Goal: Information Seeking & Learning: Learn about a topic

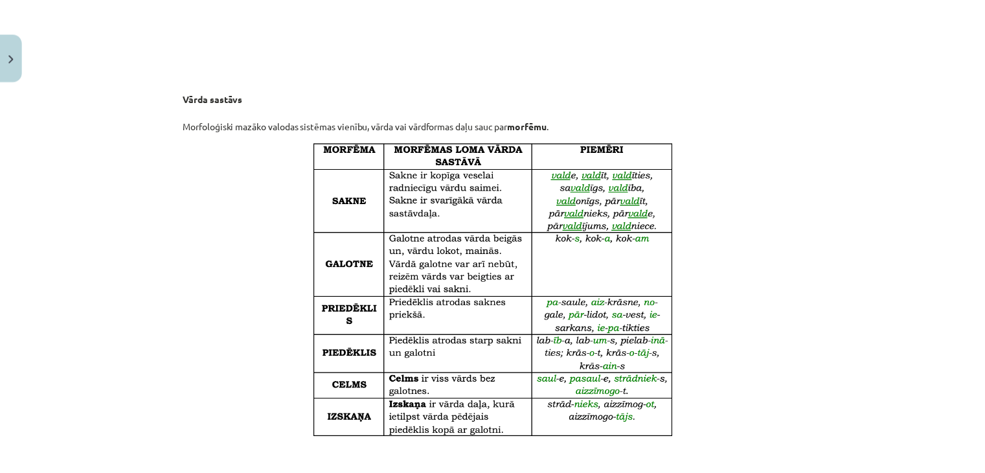
scroll to position [1063, 0]
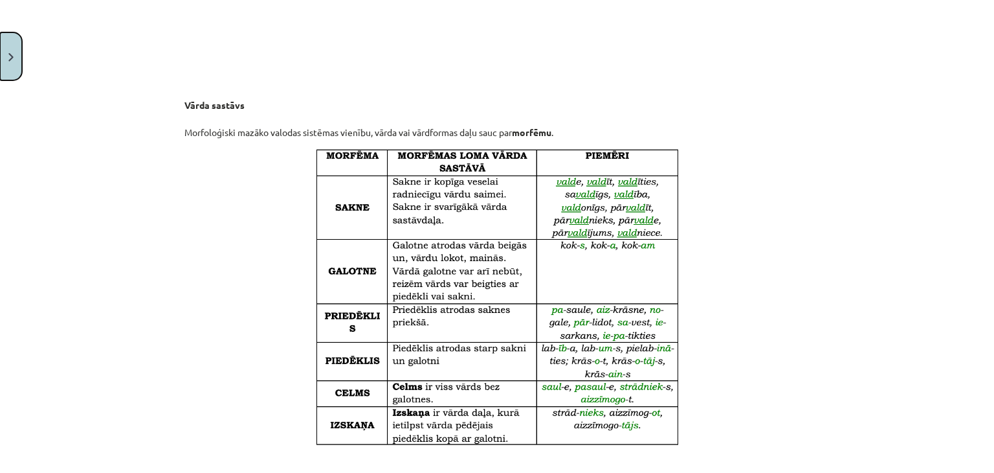
click at [8, 58] on img "Close" at bounding box center [10, 57] width 5 height 8
click at [32, 34] on div "Mācību tēma: Latviešu valodas i - 11. klases 1. ieskaites mācību materiāls (a,b…" at bounding box center [497, 236] width 994 height 473
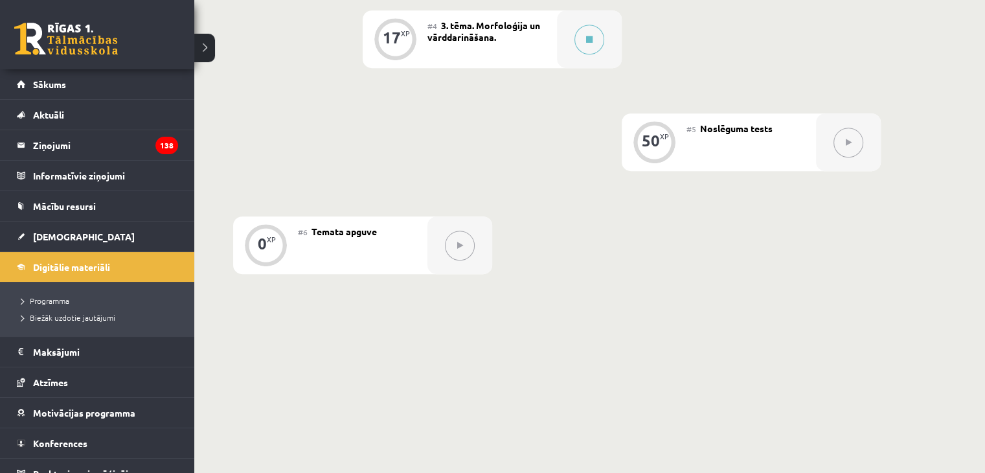
click at [34, 52] on link at bounding box center [66, 39] width 104 height 32
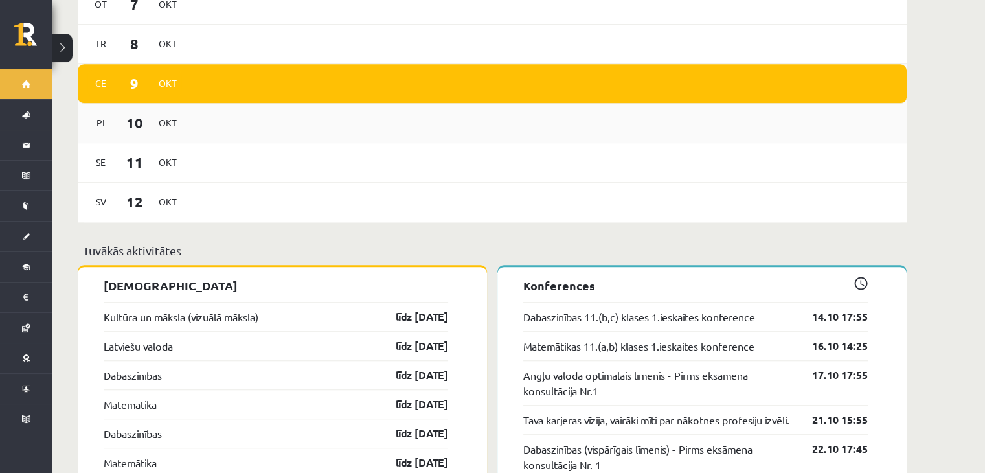
scroll to position [971, 0]
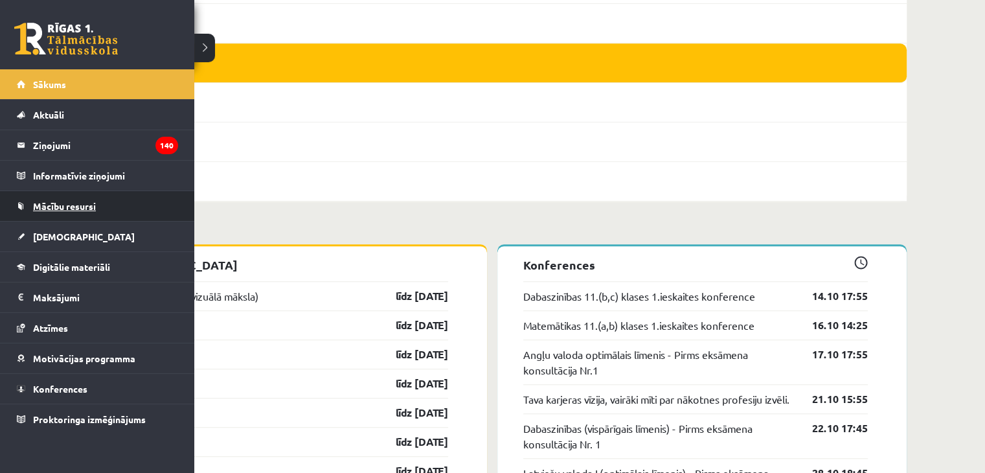
click at [53, 218] on link "Mācību resursi" at bounding box center [97, 206] width 161 height 30
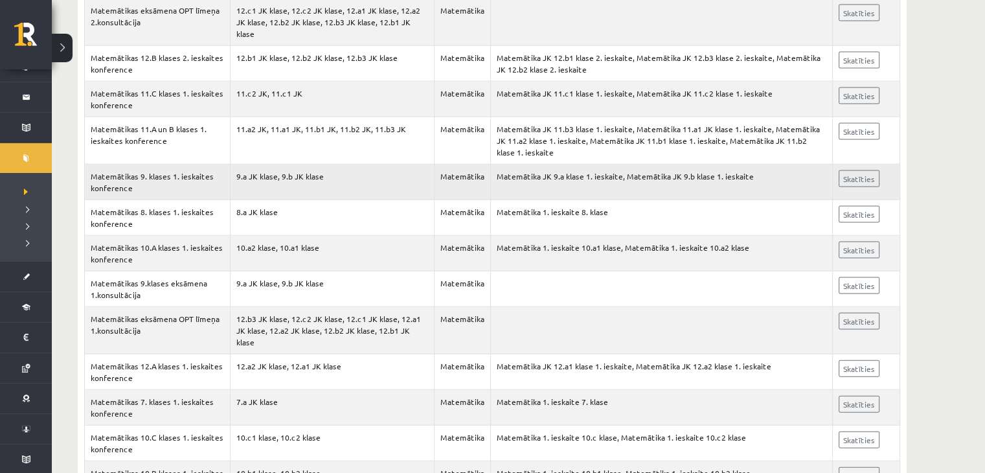
scroll to position [2722, 0]
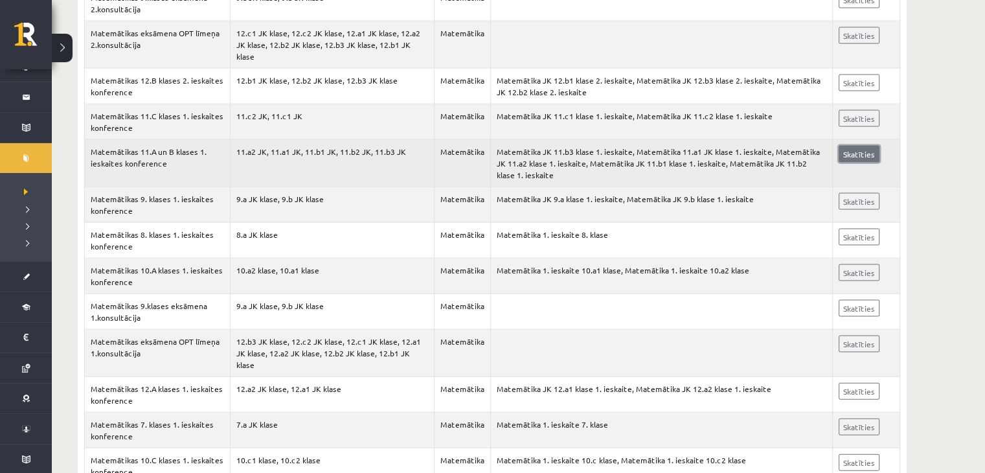
click at [848, 146] on link "Skatīties" at bounding box center [858, 154] width 41 height 17
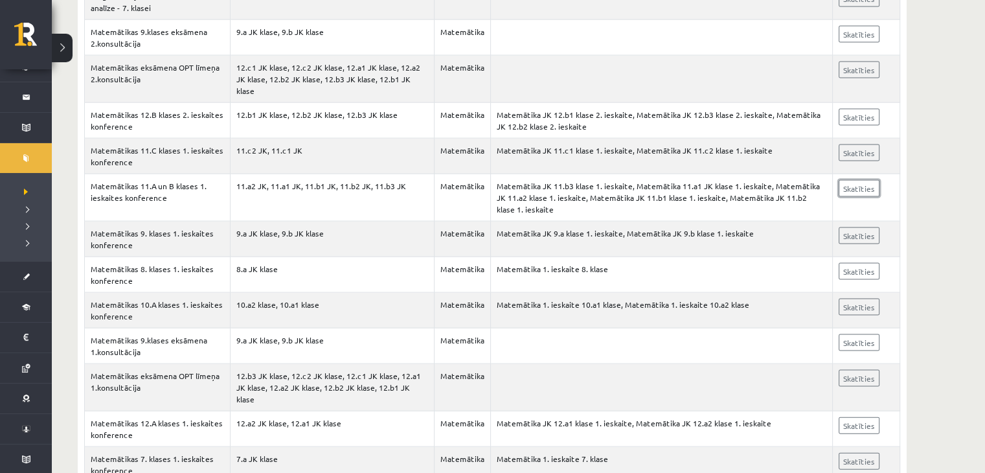
scroll to position [2657, 0]
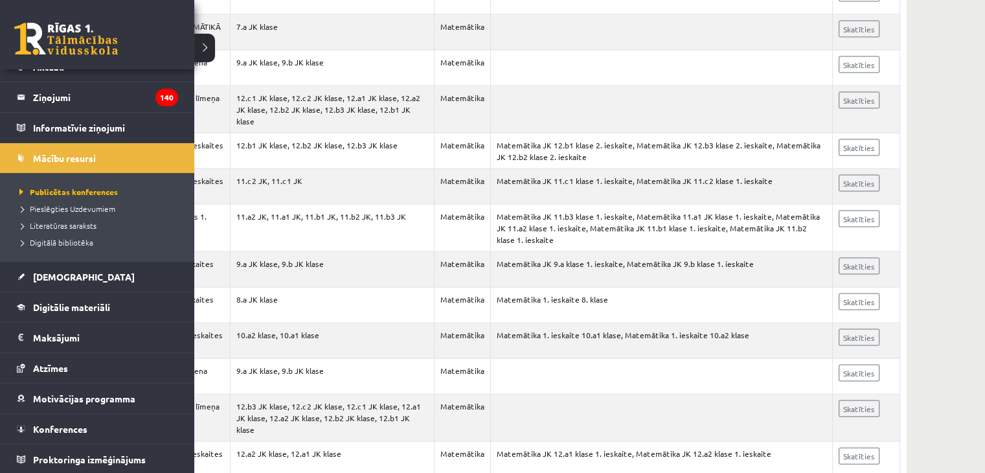
click at [34, 49] on link at bounding box center [66, 39] width 104 height 32
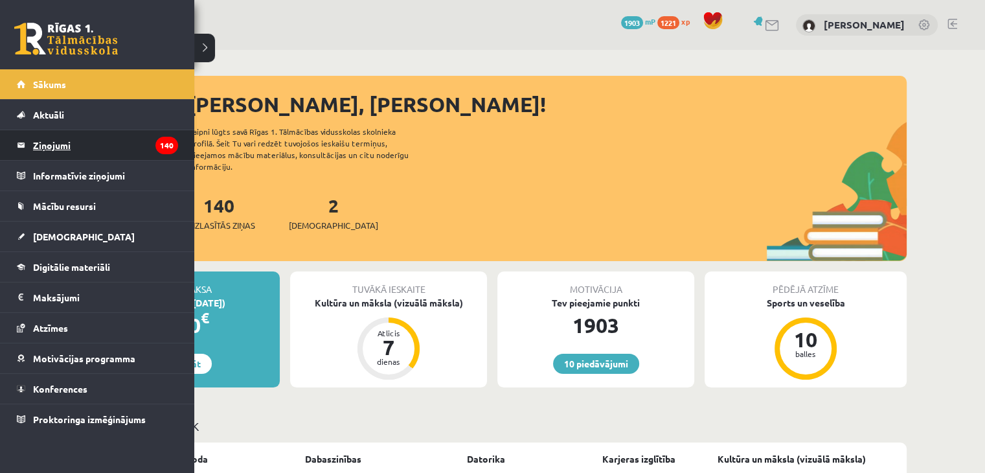
click at [30, 143] on link "Ziņojumi 140" at bounding box center [97, 145] width 161 height 30
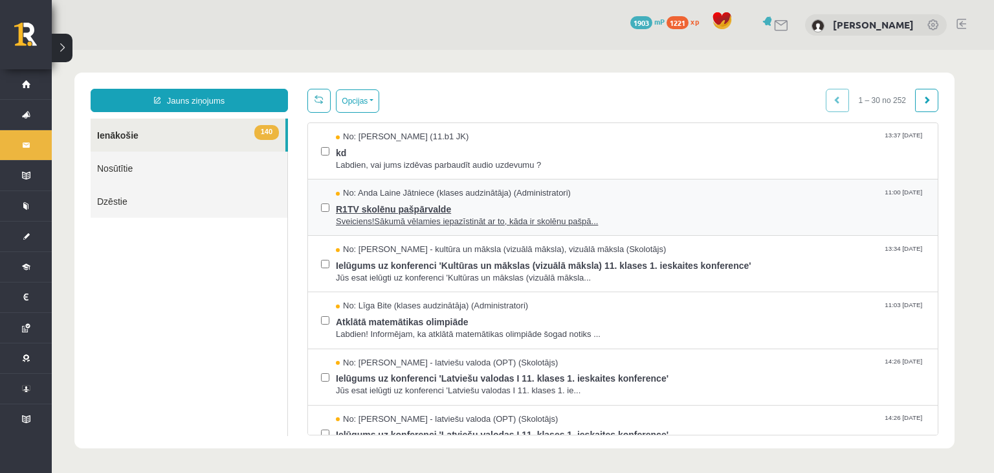
click at [504, 208] on span "R1TV skolēnu pašpārvalde" at bounding box center [630, 207] width 589 height 16
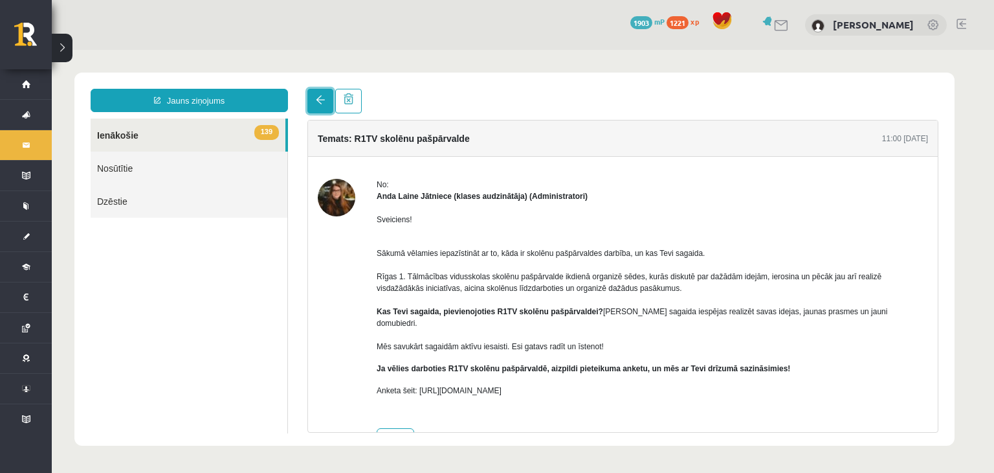
click at [311, 101] on link at bounding box center [321, 101] width 26 height 25
click at [318, 101] on span at bounding box center [320, 99] width 9 height 9
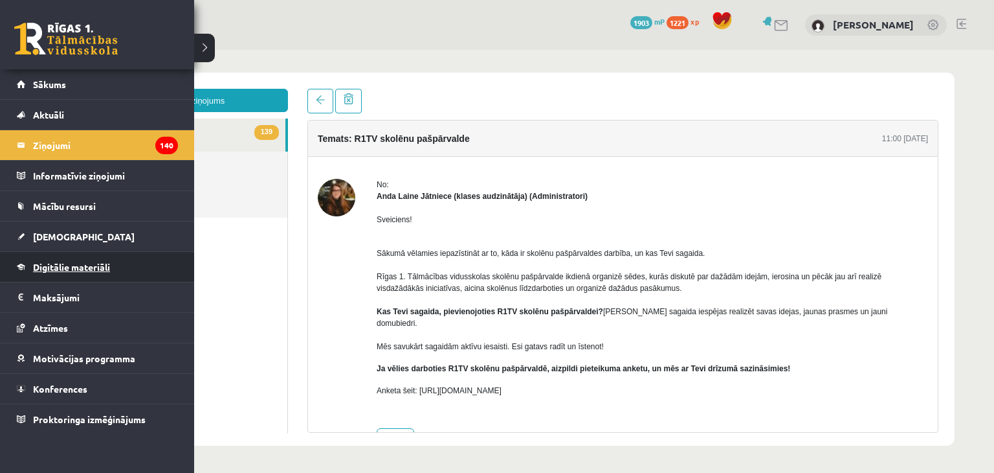
click at [76, 269] on span "Digitālie materiāli" at bounding box center [71, 267] width 77 height 12
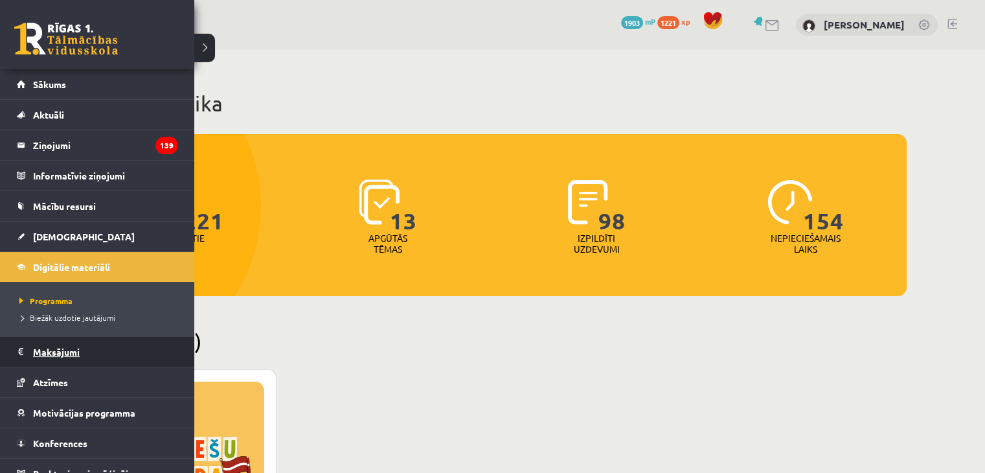
click at [46, 349] on legend "Maksājumi 0" at bounding box center [105, 352] width 145 height 30
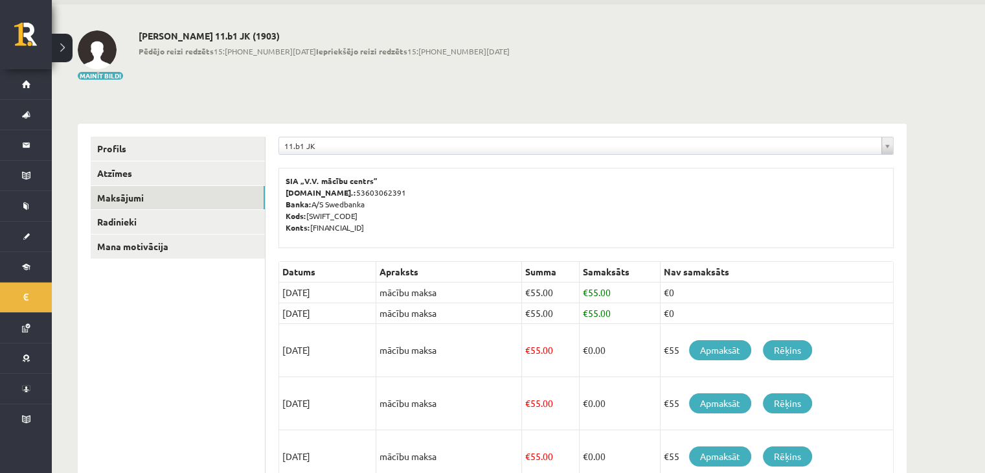
scroll to position [65, 0]
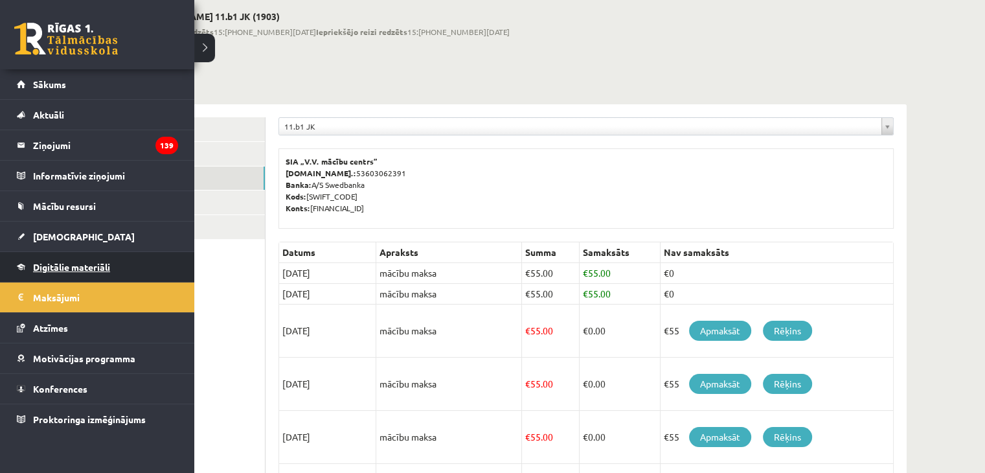
click at [95, 260] on link "Digitālie materiāli" at bounding box center [97, 267] width 161 height 30
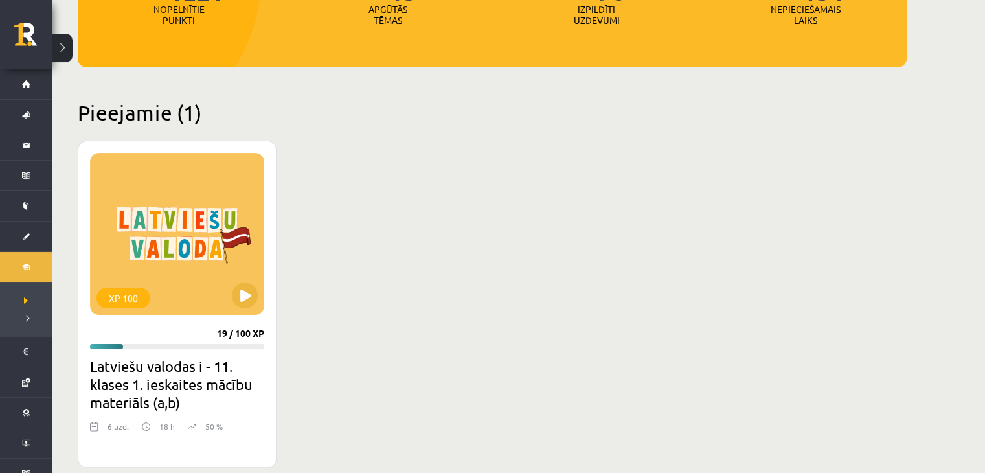
scroll to position [324, 0]
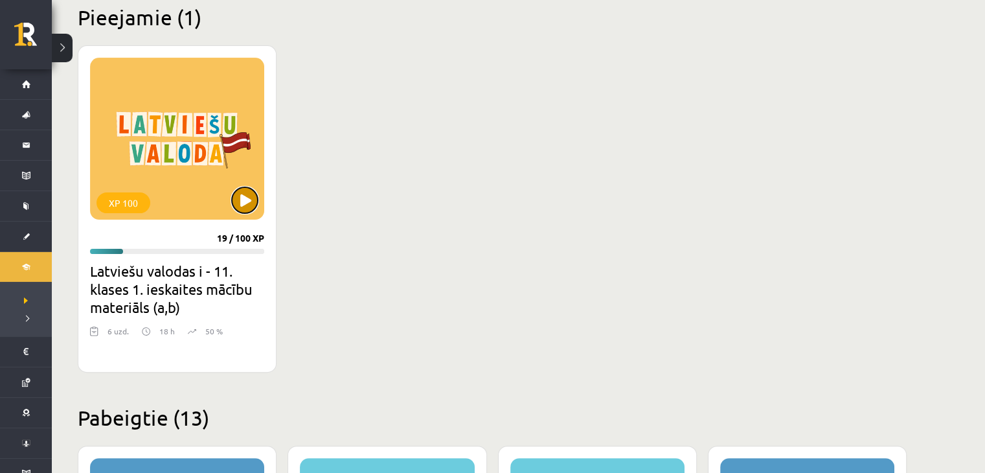
click at [240, 197] on button at bounding box center [245, 200] width 26 height 26
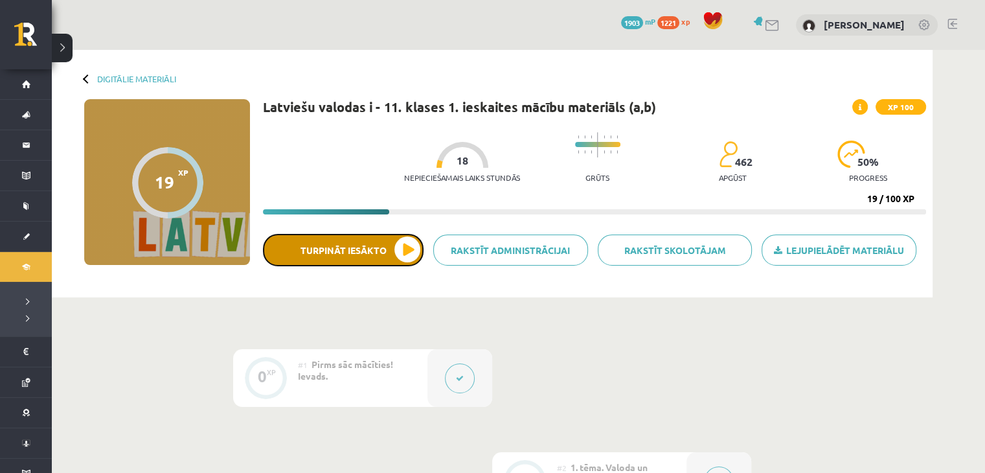
click at [385, 251] on button "Turpināt iesākto" at bounding box center [343, 250] width 161 height 32
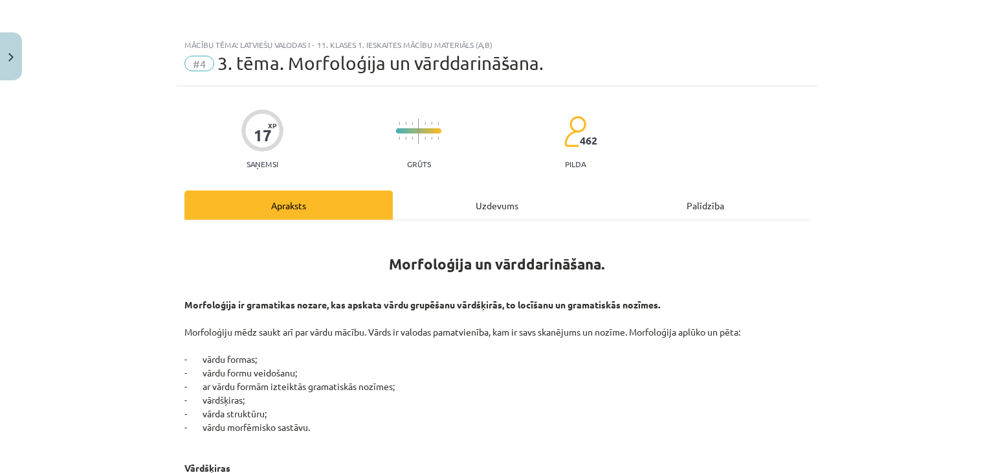
click at [434, 203] on div "Uzdevums" at bounding box center [497, 204] width 208 height 29
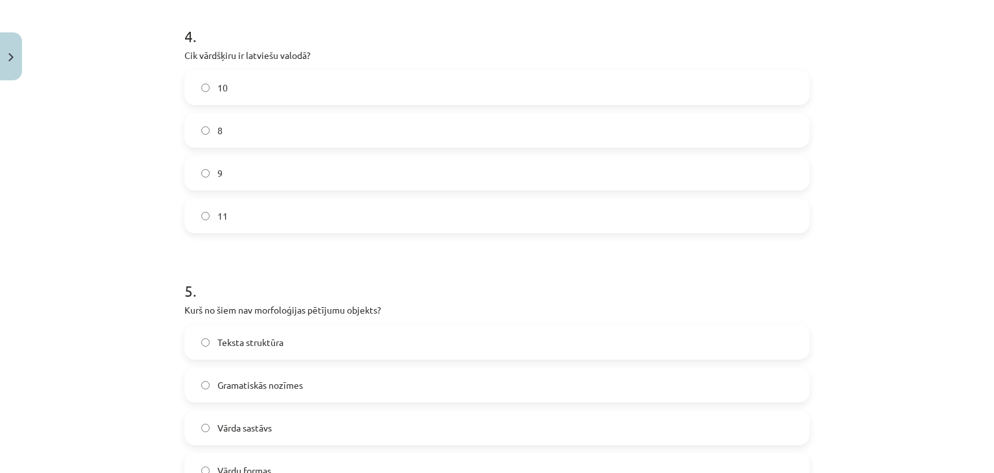
scroll to position [1181, 0]
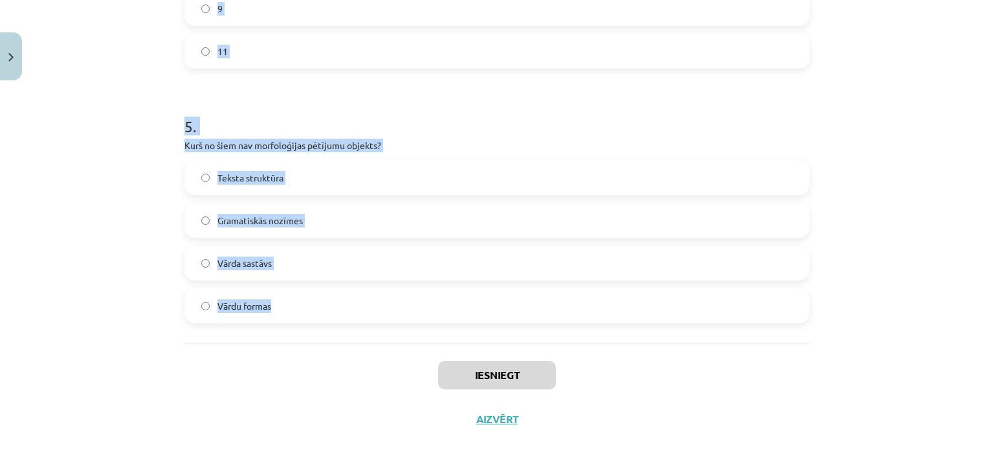
drag, startPoint x: 132, startPoint y: 117, endPoint x: 379, endPoint y: 249, distance: 279.8
click at [414, 298] on div "Mācību tēma: Latviešu valodas i - 11. klases 1. ieskaites mācību materiāls (a,b…" at bounding box center [497, 236] width 994 height 473
copy form "1 . Kurš no šiem vārdiem ir atvasināts vārds? Māja Ūdens Pārskrējiens Zem 2 . K…"
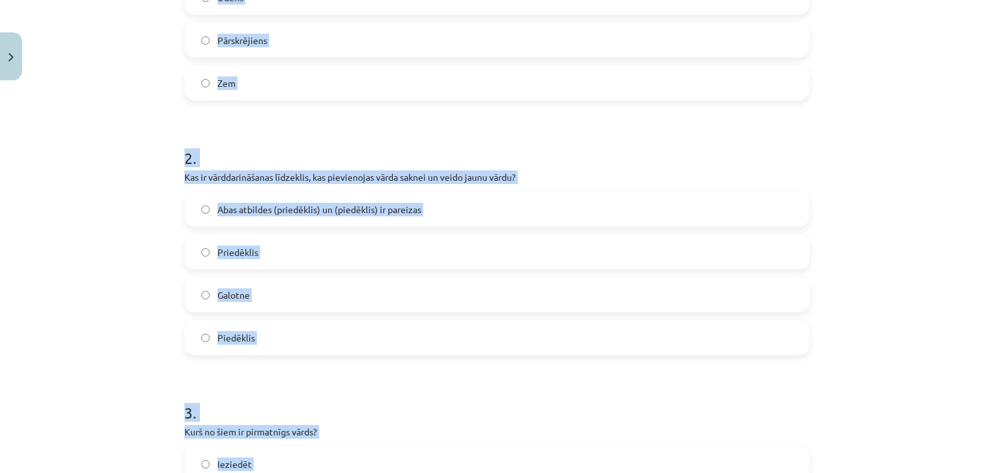
scroll to position [145, 0]
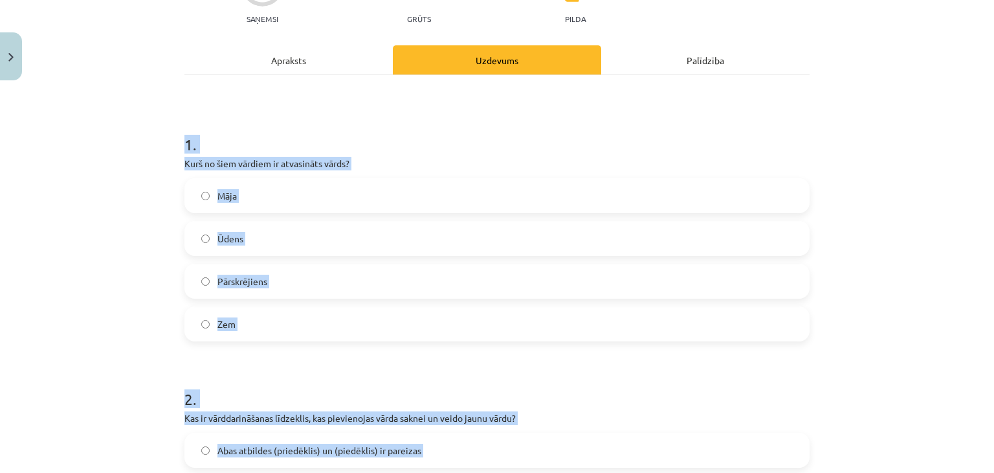
click at [69, 259] on div "Mācību tēma: Latviešu valodas i - 11. klases 1. ieskaites mācību materiāls (a,b…" at bounding box center [497, 236] width 994 height 473
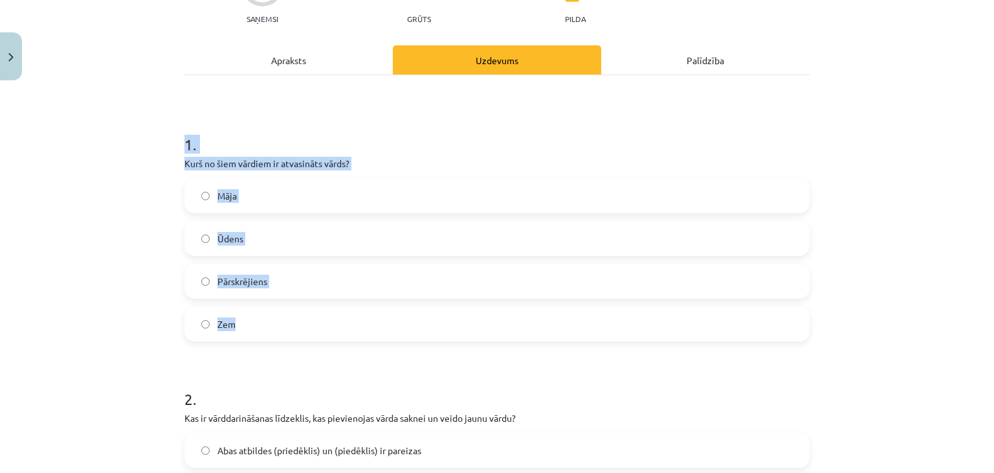
drag, startPoint x: 166, startPoint y: 143, endPoint x: 283, endPoint y: 322, distance: 213.9
click at [283, 322] on div "Mācību tēma: Latviešu valodas i - 11. klases 1. ieskaites mācību materiāls (a,b…" at bounding box center [497, 236] width 994 height 473
copy div "1 . Kurš no šiem vārdiem ir atvasināts vārds? Māja Ūdens Pārskrējiens Zem"
click at [245, 321] on label "Zem" at bounding box center [497, 324] width 623 height 32
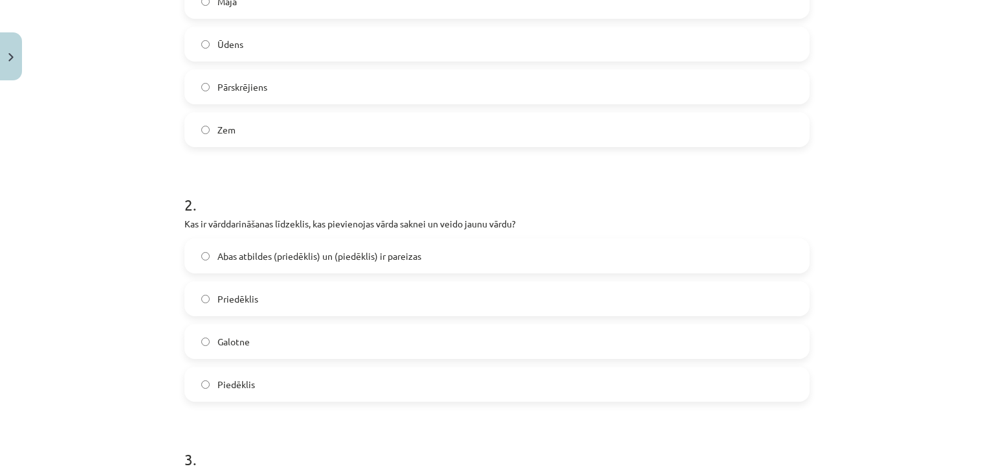
scroll to position [339, 0]
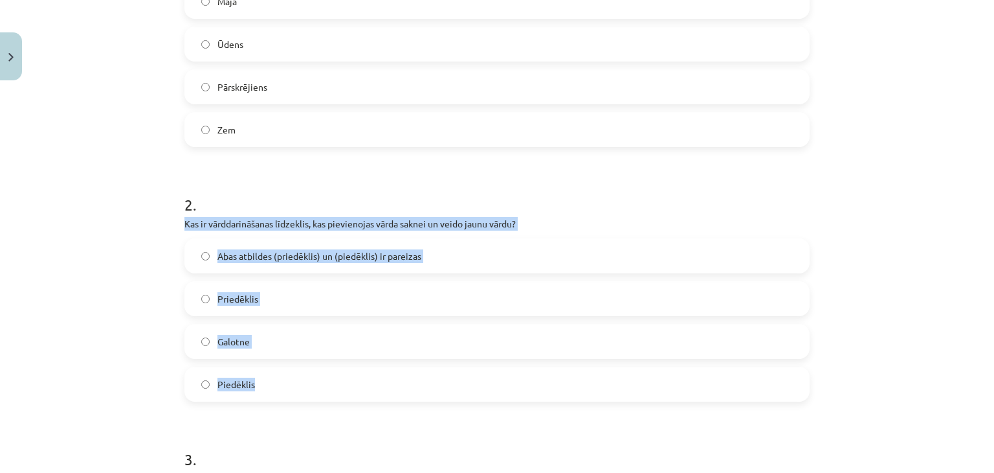
drag, startPoint x: 179, startPoint y: 219, endPoint x: 359, endPoint y: 344, distance: 219.3
click at [368, 397] on div "2 . Kas ir vārddarināšanas līdzeklis, kas pievienojas vārda saknei un veido jau…" at bounding box center [497, 287] width 625 height 229
copy div "Kas ir vārddarināšanas līdzeklis, kas pievienojas vārda saknei un veido jaunu v…"
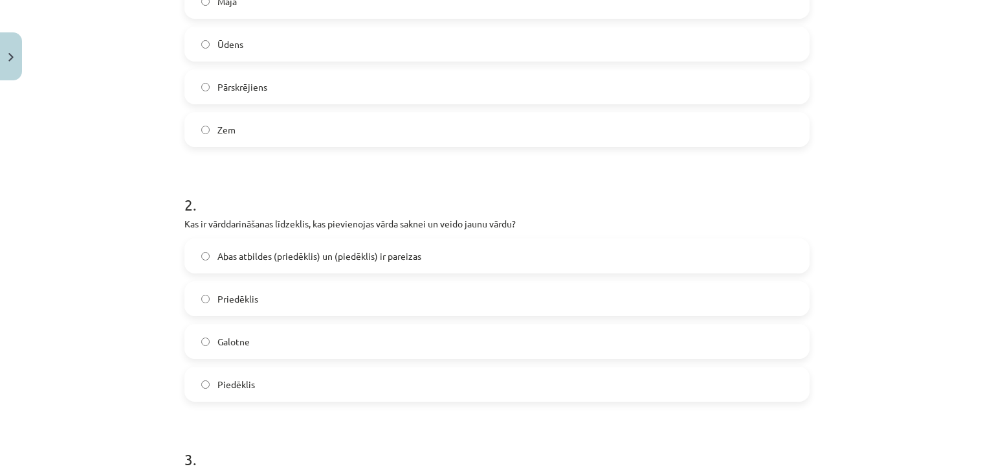
click at [392, 180] on h1 "2 ." at bounding box center [497, 193] width 625 height 40
click at [254, 388] on label "Piedēklis" at bounding box center [497, 384] width 623 height 32
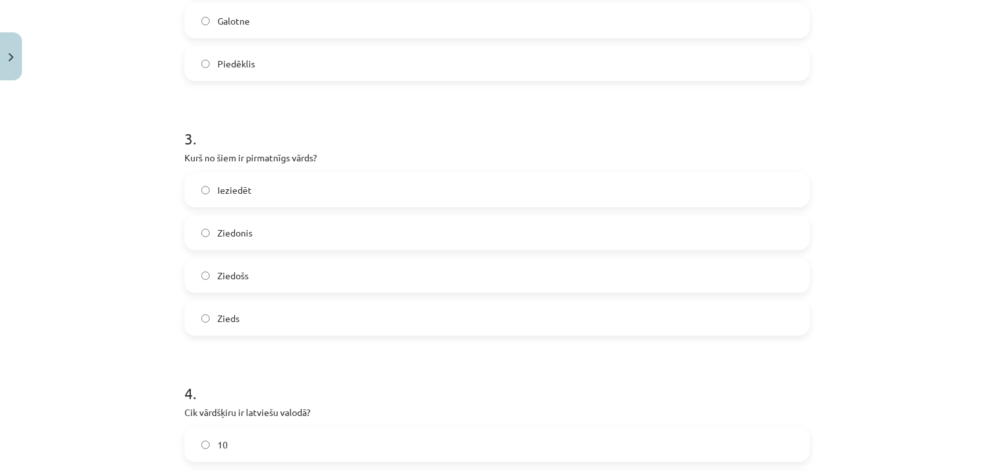
scroll to position [663, 0]
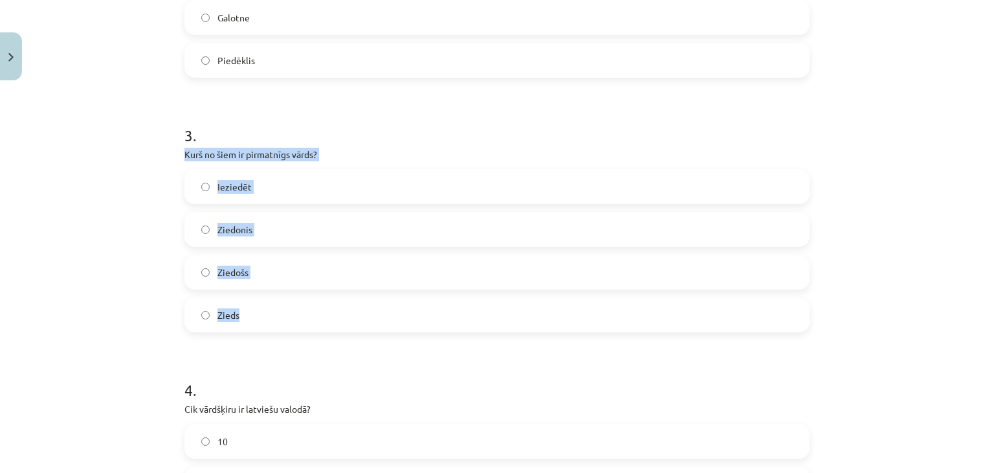
drag, startPoint x: 227, startPoint y: 151, endPoint x: 266, endPoint y: 85, distance: 76.6
click at [299, 298] on div "Mācību tēma: Latviešu valodas i - 11. klases 1. ieskaites mācību materiāls (a,b…" at bounding box center [497, 236] width 994 height 473
copy div "Kurš no šiem ir pirmatnīgs vārds? Ieziedēt Ziedonis Ziedošs Zieds"
click at [276, 320] on label "Zieds" at bounding box center [497, 314] width 623 height 32
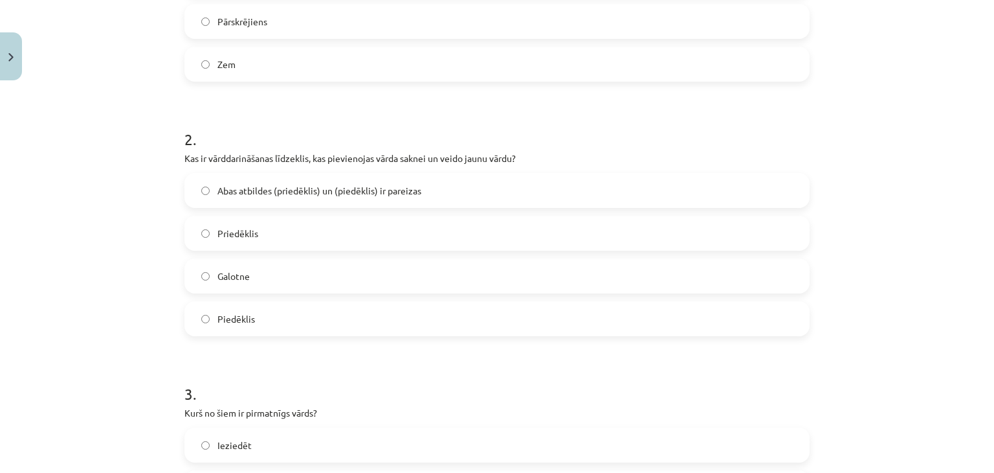
scroll to position [404, 0]
click at [280, 236] on label "Priedēklis" at bounding box center [497, 234] width 623 height 32
click at [285, 201] on label "Abas atbildes (priedēklis) un (piedēklis) ir pareizas" at bounding box center [497, 191] width 623 height 32
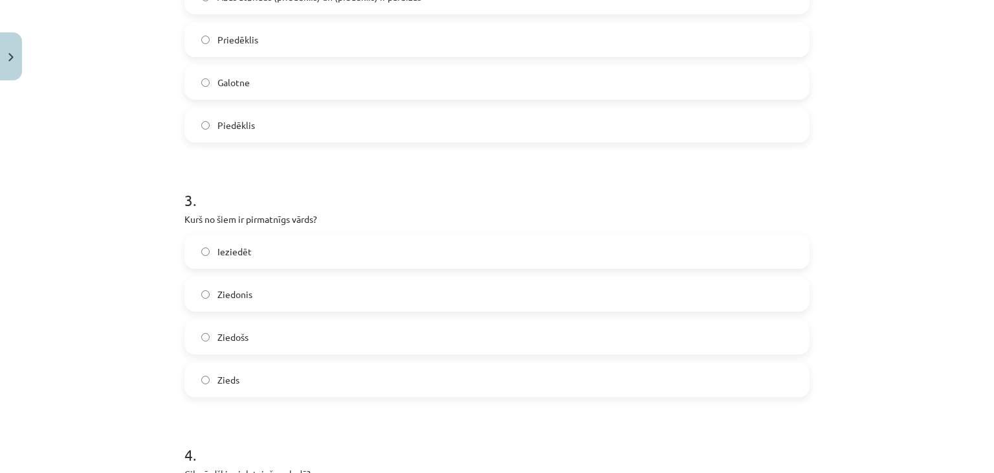
click at [267, 120] on label "Piedēklis" at bounding box center [497, 125] width 623 height 32
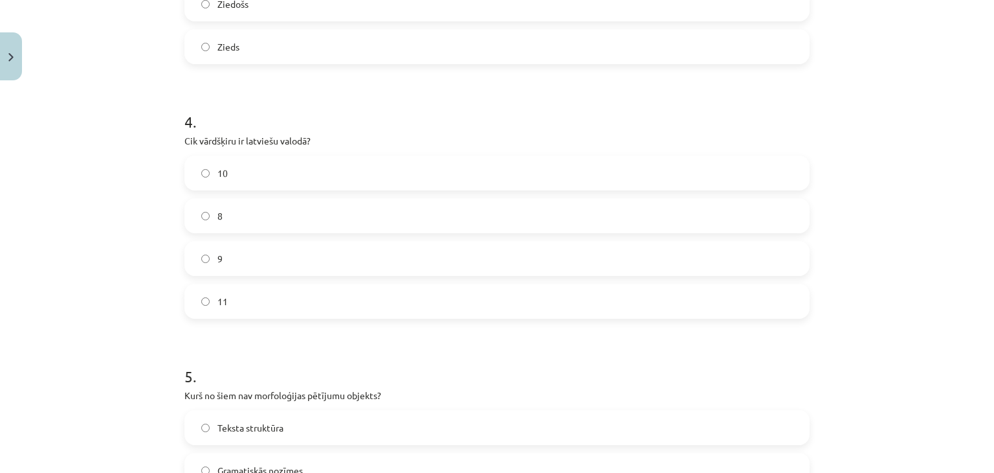
scroll to position [987, 0]
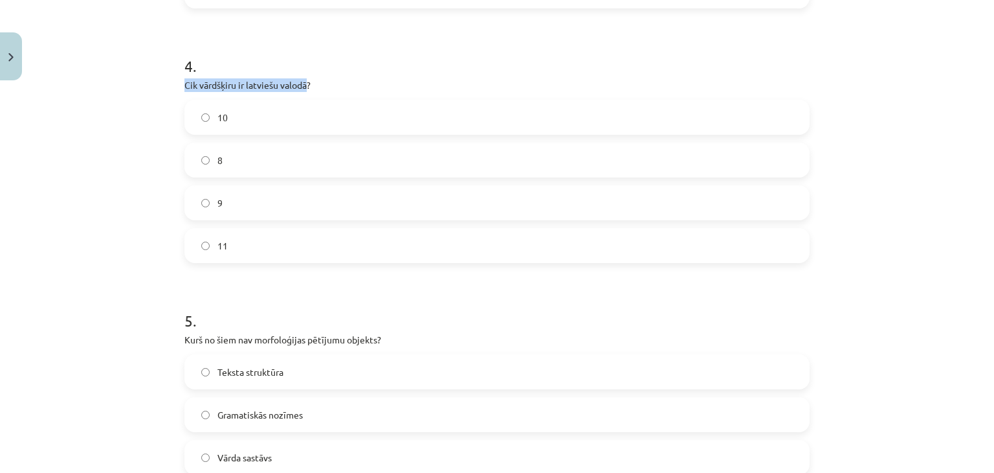
drag, startPoint x: 175, startPoint y: 81, endPoint x: 303, endPoint y: 78, distance: 127.6
copy p "Cik vārdšķiru ir latviešu valodā"
click at [311, 195] on label "9" at bounding box center [497, 202] width 623 height 32
drag, startPoint x: 256, startPoint y: 146, endPoint x: 252, endPoint y: 153, distance: 8.7
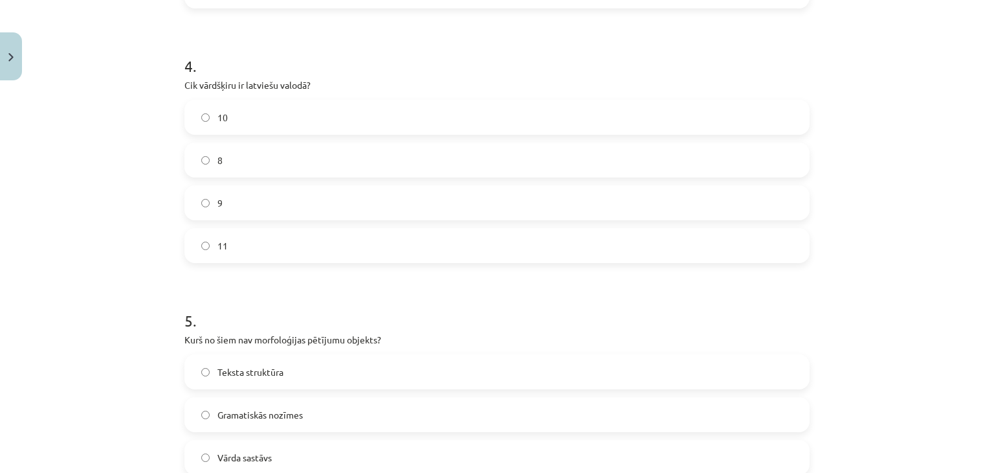
click at [256, 148] on label "8" at bounding box center [497, 160] width 623 height 32
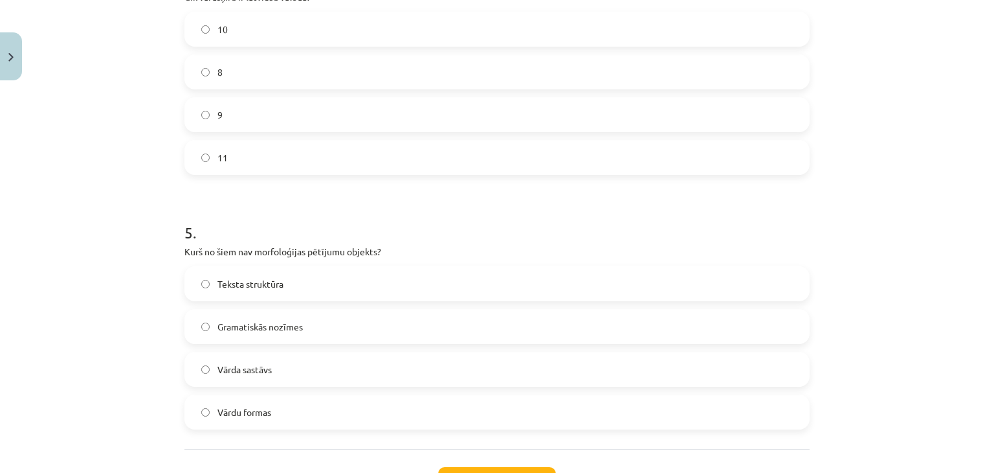
scroll to position [1181, 0]
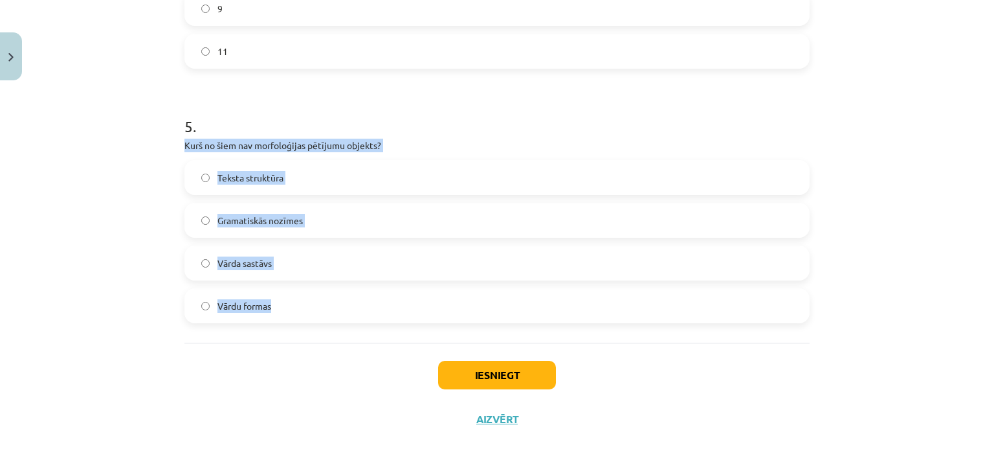
drag, startPoint x: 158, startPoint y: 135, endPoint x: 268, endPoint y: 305, distance: 202.7
click at [268, 313] on div "Mācību tēma: Latviešu valodas i - 11. klases 1. ieskaites mācību materiāls (a,b…" at bounding box center [497, 236] width 994 height 473
copy div "Kurš no šiem nav morfoloģijas pētījumu objekts? Teksta struktūra Gramatiskās no…"
click at [241, 181] on span "Teksta struktūra" at bounding box center [251, 178] width 66 height 14
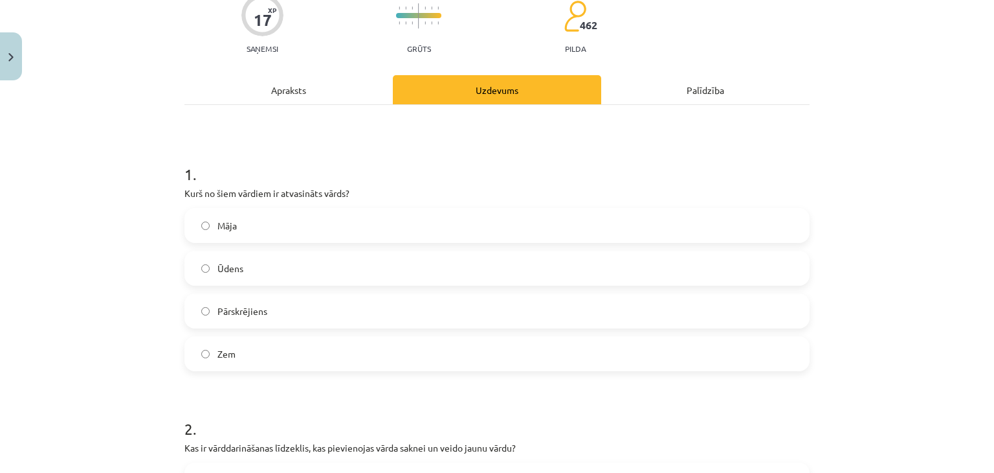
scroll to position [80, 0]
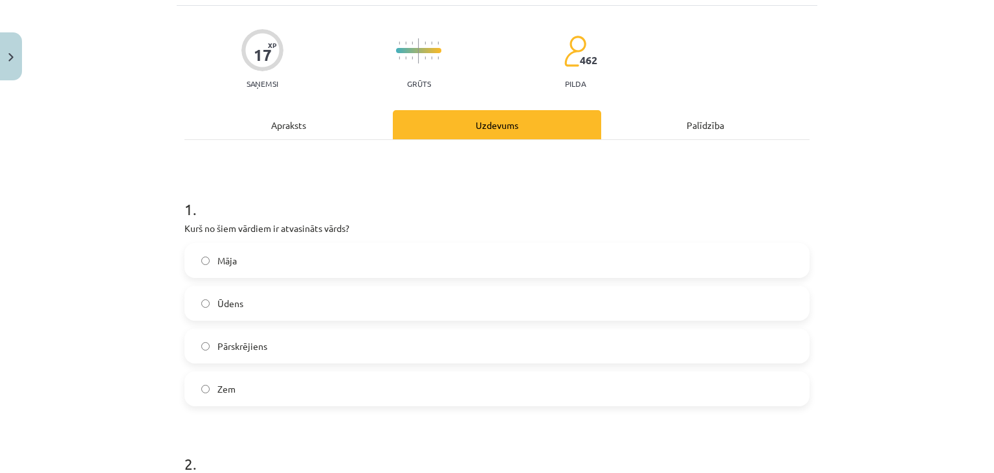
click at [293, 340] on label "Pārskrējiens" at bounding box center [497, 346] width 623 height 32
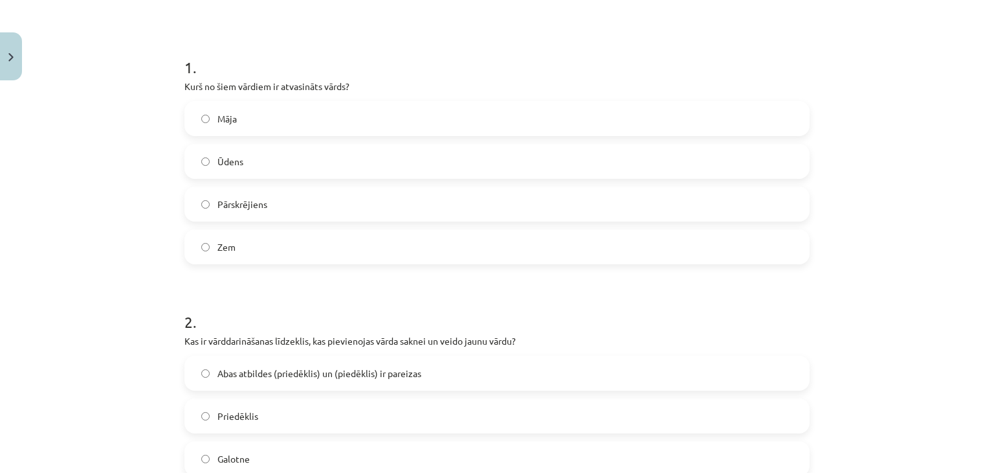
scroll to position [339, 0]
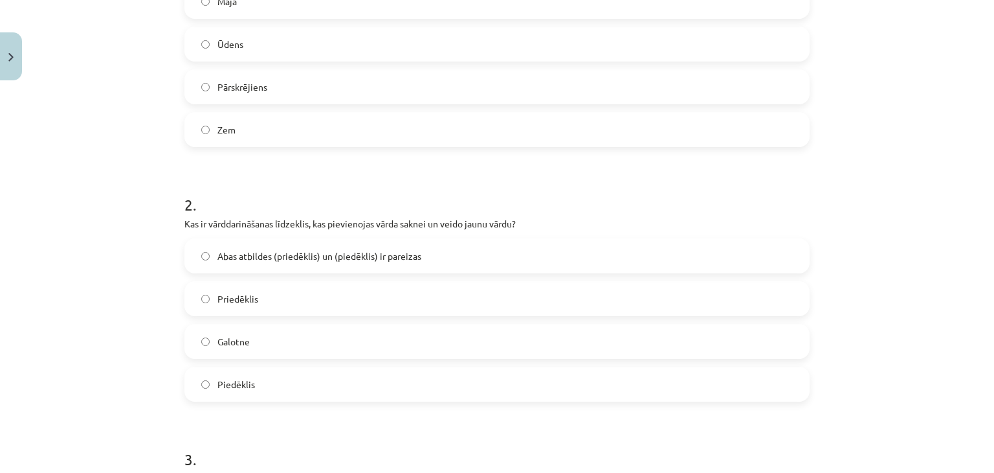
click at [250, 255] on span "Abas atbildes (priedēklis) un (piedēklis) ir pareizas" at bounding box center [320, 256] width 204 height 14
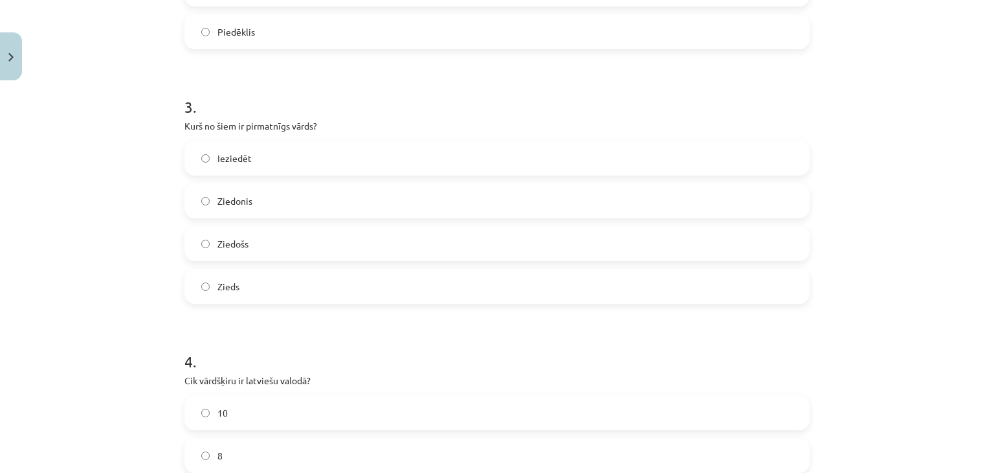
scroll to position [792, 0]
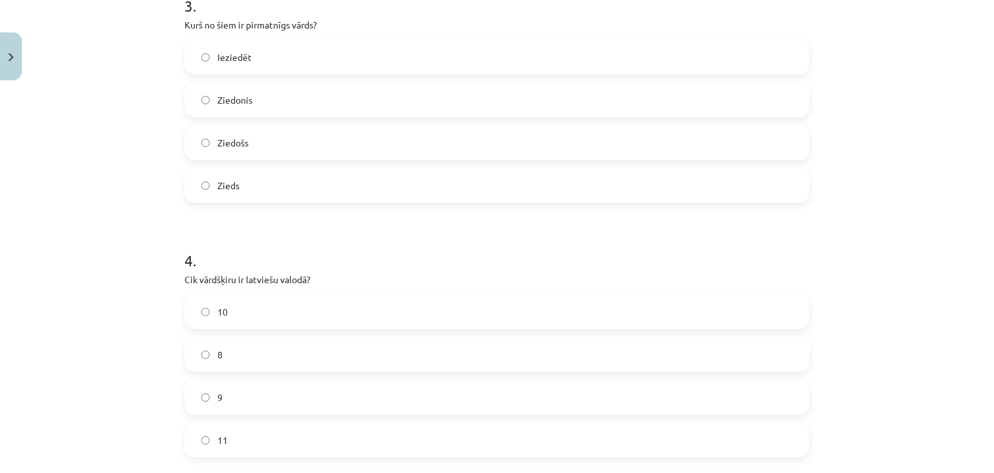
click at [235, 320] on label "10" at bounding box center [497, 311] width 623 height 32
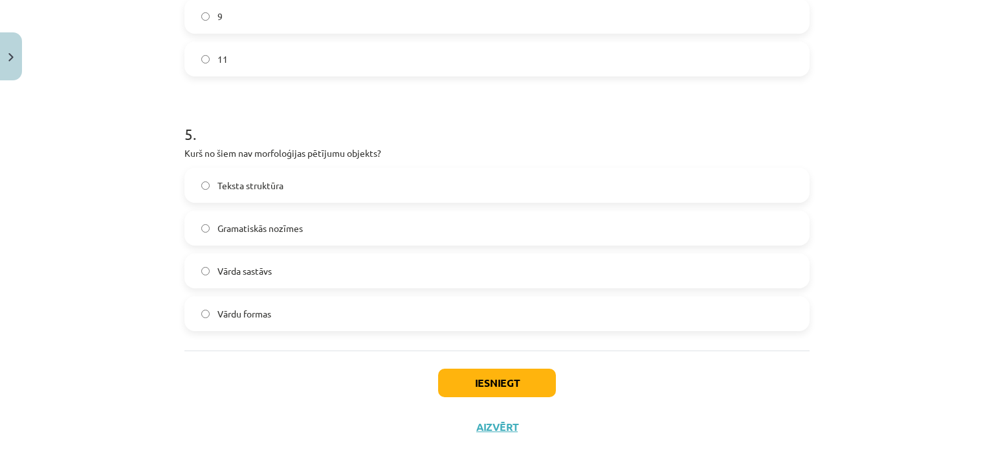
scroll to position [1181, 0]
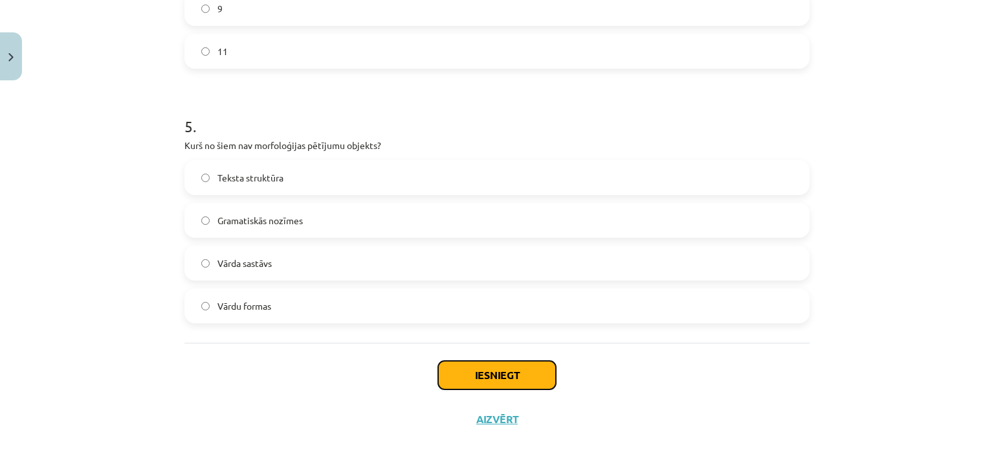
click at [479, 380] on button "Iesniegt" at bounding box center [497, 375] width 118 height 28
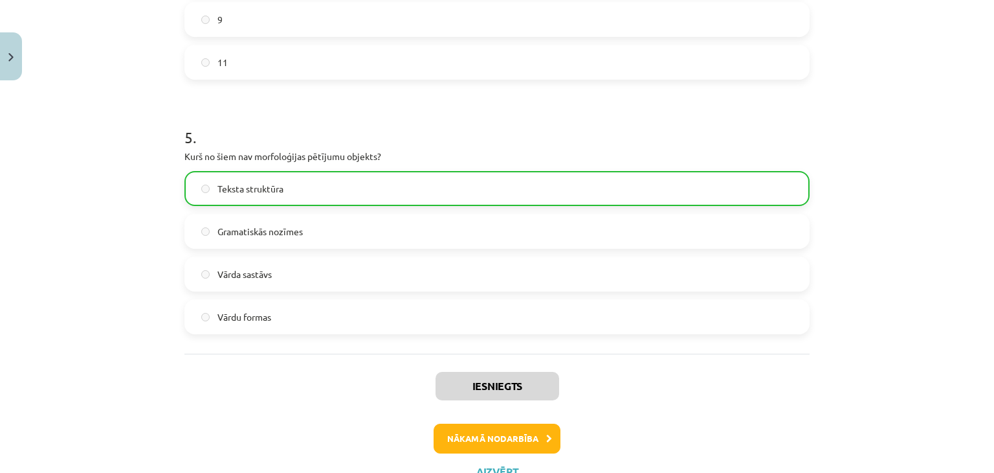
scroll to position [1222, 0]
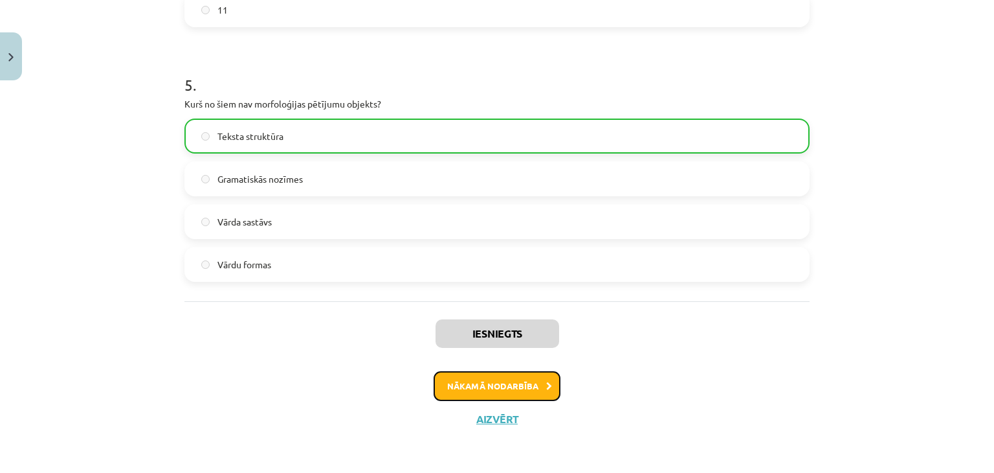
click at [498, 376] on button "Nākamā nodarbība" at bounding box center [497, 386] width 127 height 30
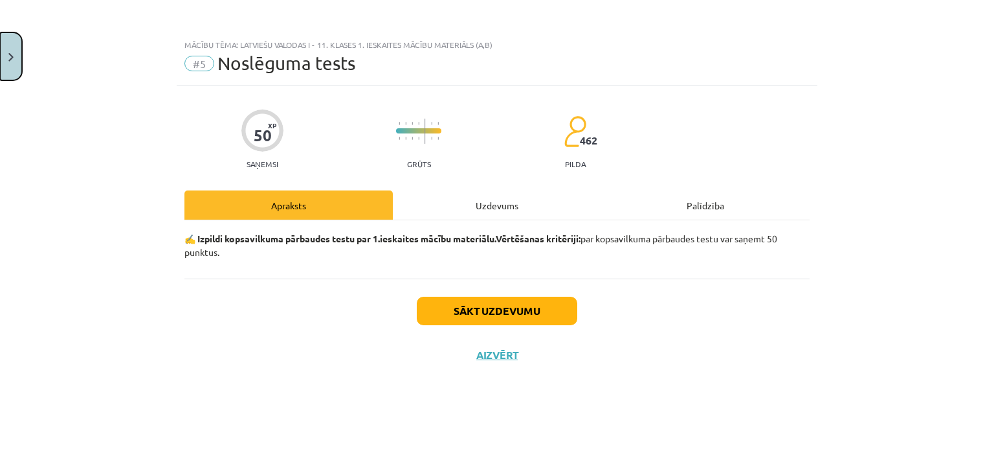
click at [5, 74] on button "Close" at bounding box center [11, 56] width 22 height 48
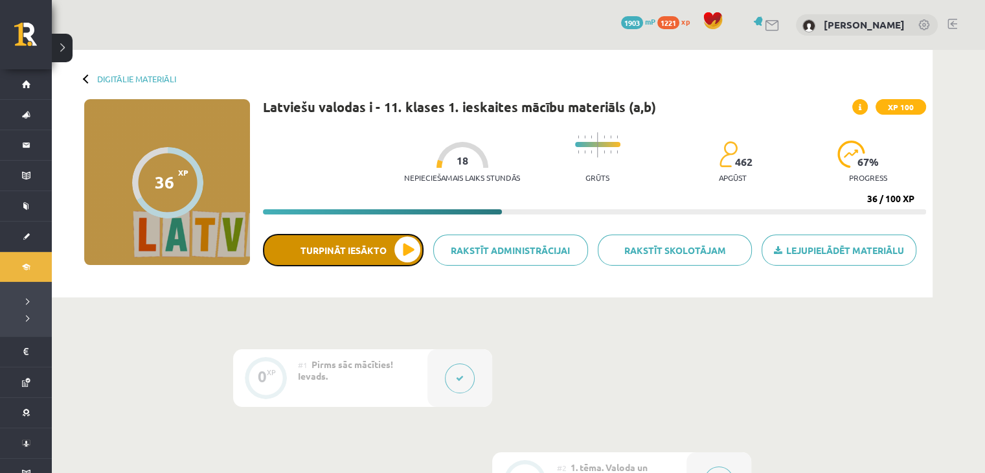
click at [403, 249] on button "Turpināt iesākto" at bounding box center [343, 250] width 161 height 32
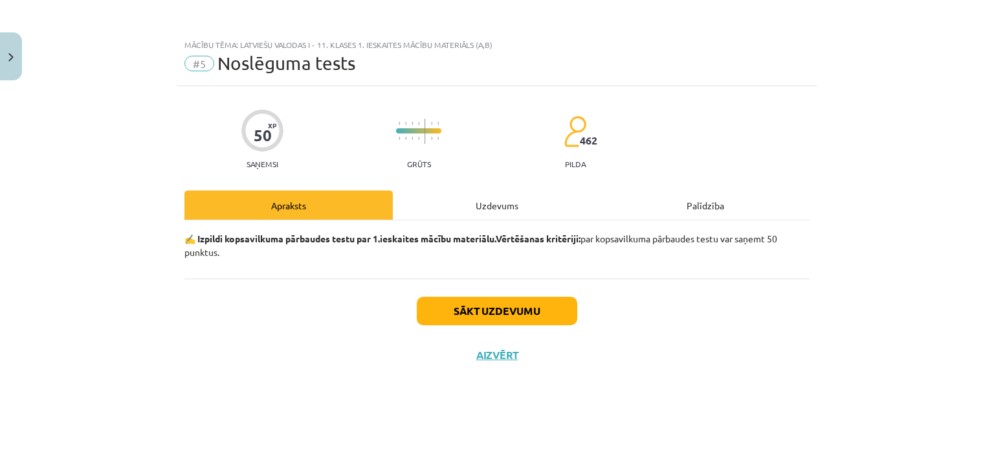
click at [482, 208] on div "Uzdevums" at bounding box center [497, 204] width 208 height 29
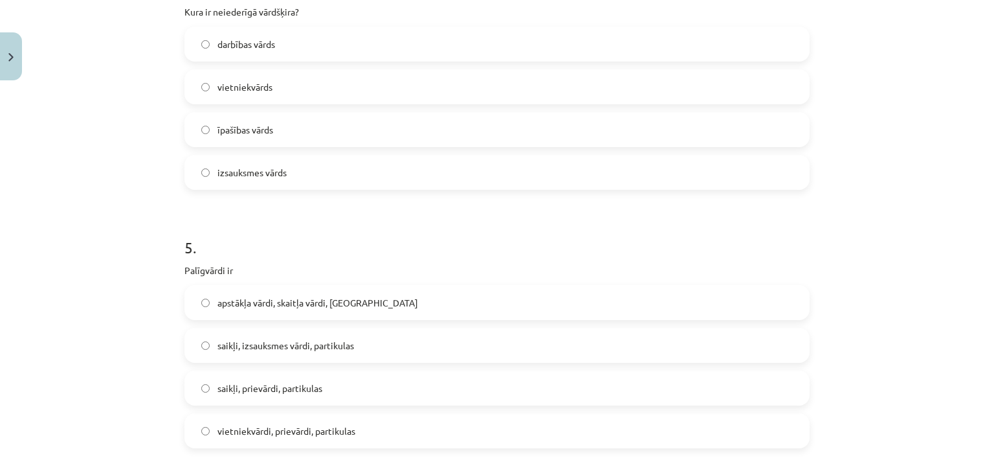
scroll to position [568, 0]
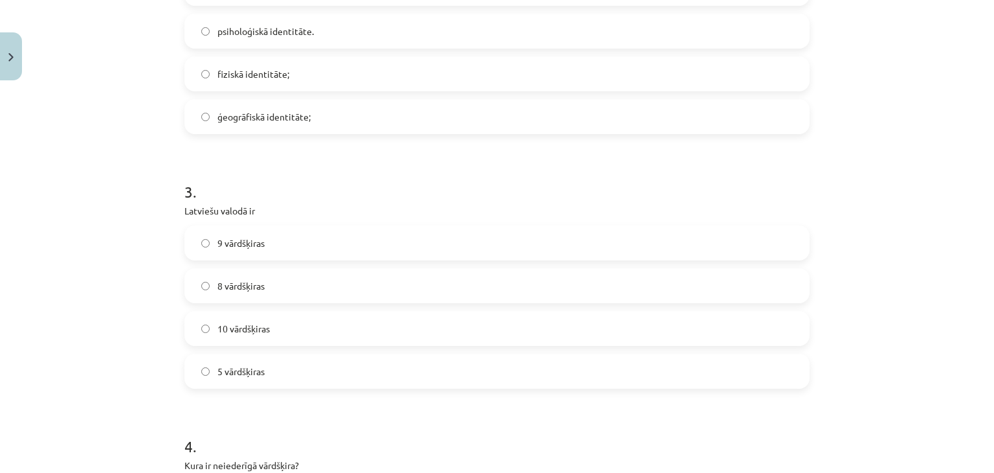
click at [277, 322] on label "10 vārdšķiras" at bounding box center [497, 328] width 623 height 32
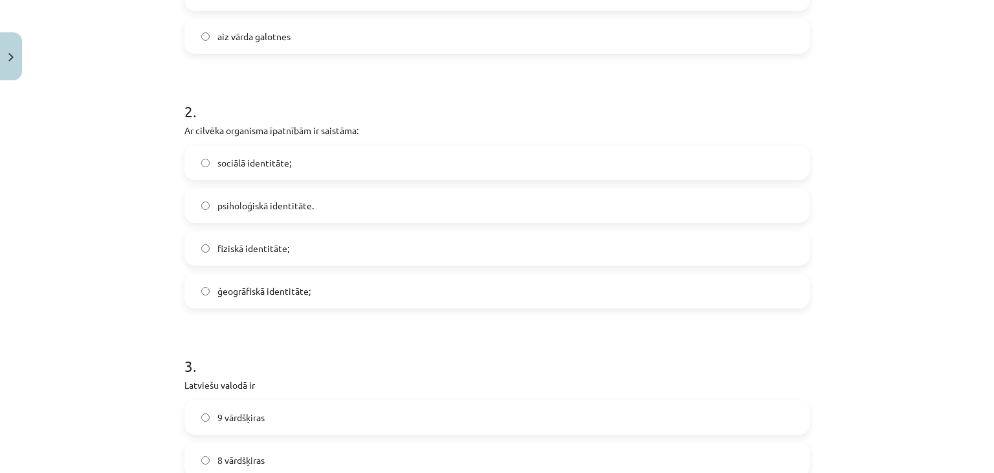
scroll to position [374, 0]
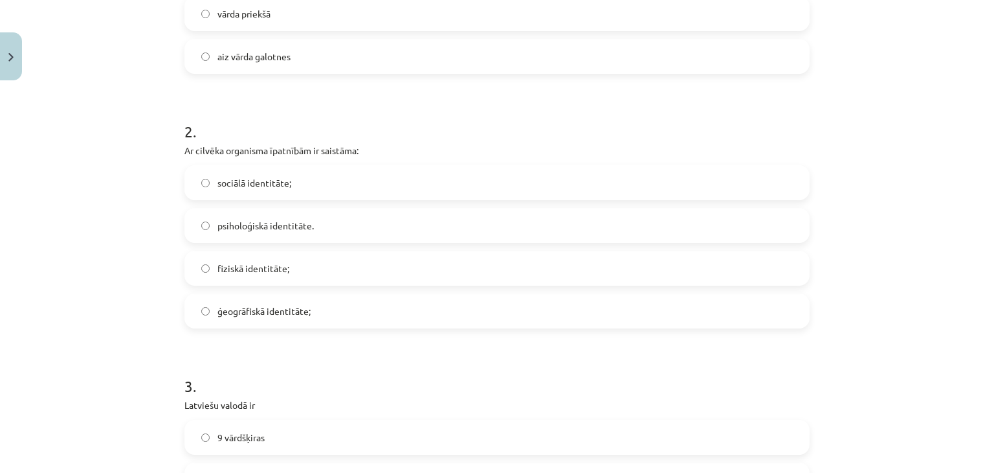
drag, startPoint x: 191, startPoint y: 221, endPoint x: 191, endPoint y: 230, distance: 8.4
click at [191, 230] on label "psiholoģiskā identitāte." at bounding box center [497, 225] width 623 height 32
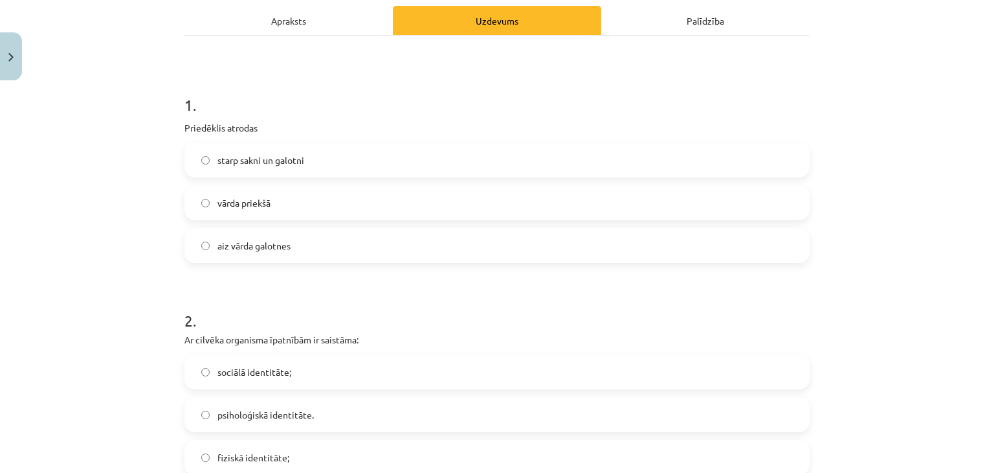
scroll to position [179, 0]
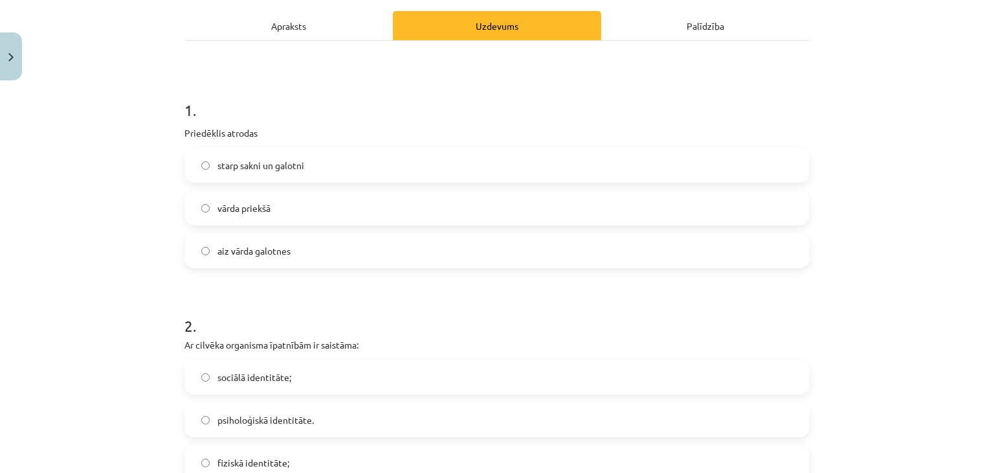
click at [286, 201] on label "vārda priekšā" at bounding box center [497, 208] width 623 height 32
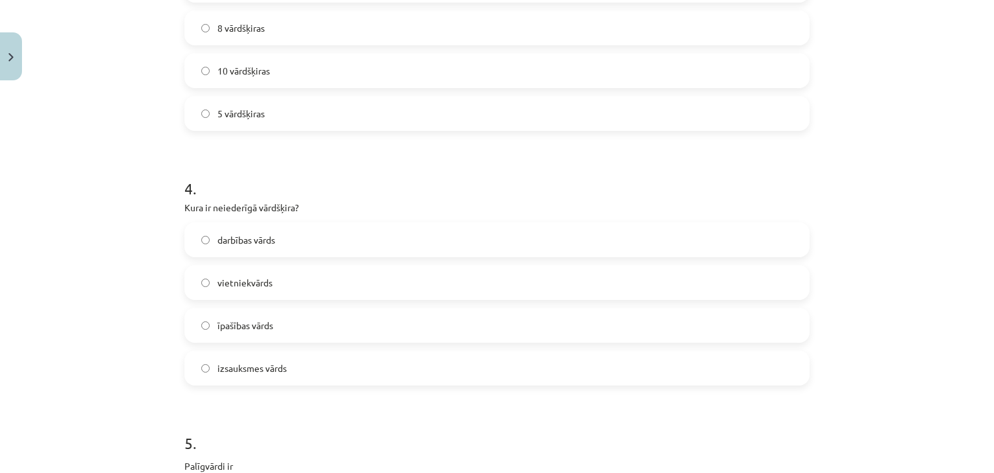
scroll to position [827, 0]
drag, startPoint x: 294, startPoint y: 204, endPoint x: 177, endPoint y: 210, distance: 117.4
copy p "Kura ir neiederīgā vārdšķira"
click at [397, 182] on h1 "4 ." at bounding box center [497, 175] width 625 height 40
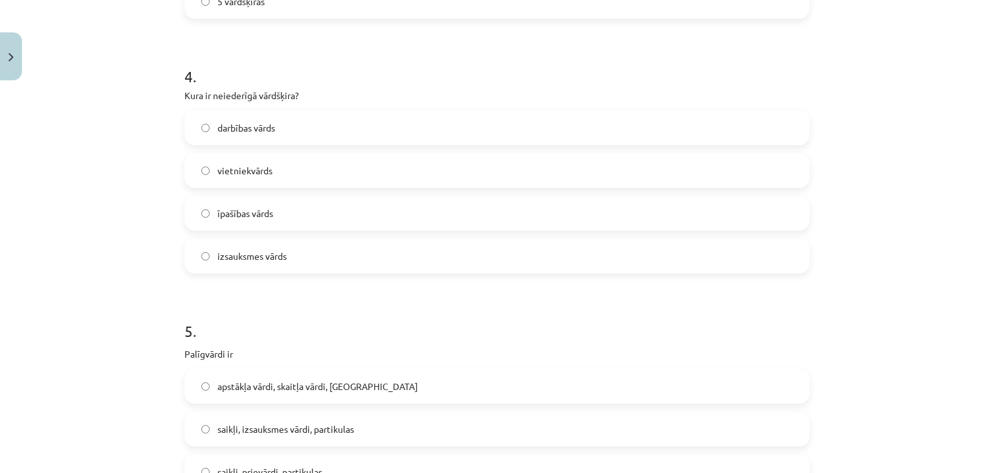
scroll to position [1086, 0]
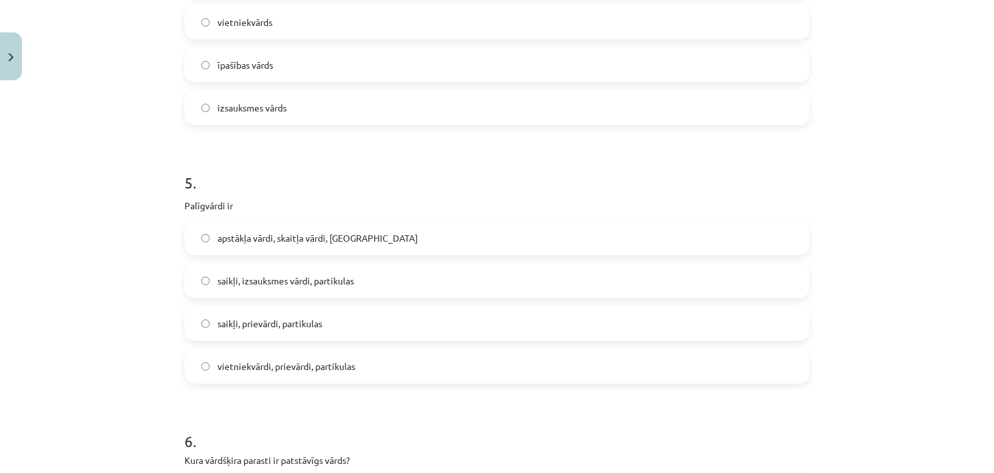
click at [300, 236] on span "apstākļa vārdi, skaitļa vārdi, saikļi" at bounding box center [318, 238] width 201 height 14
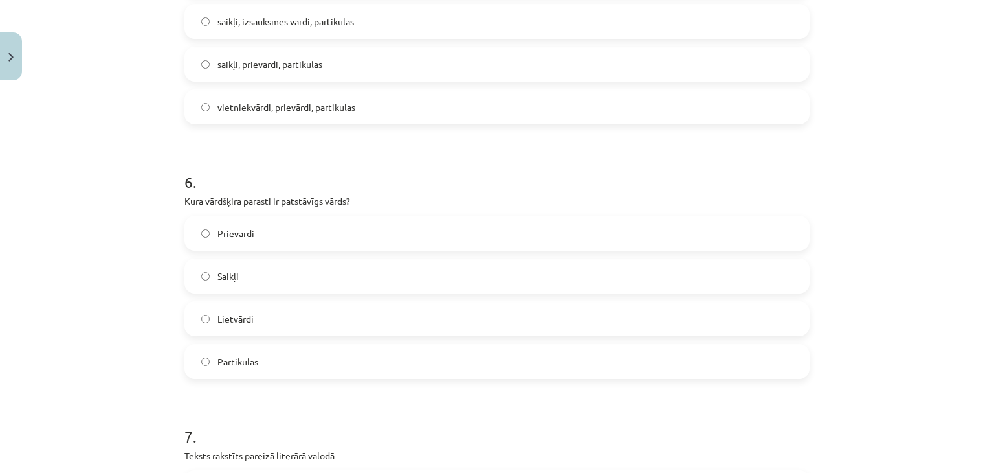
scroll to position [1604, 0]
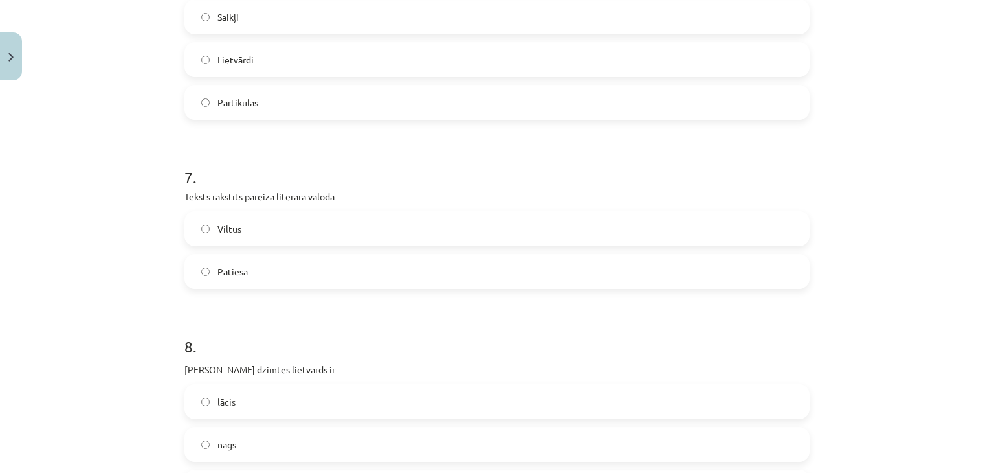
click at [265, 265] on label "Patiesa" at bounding box center [497, 271] width 623 height 32
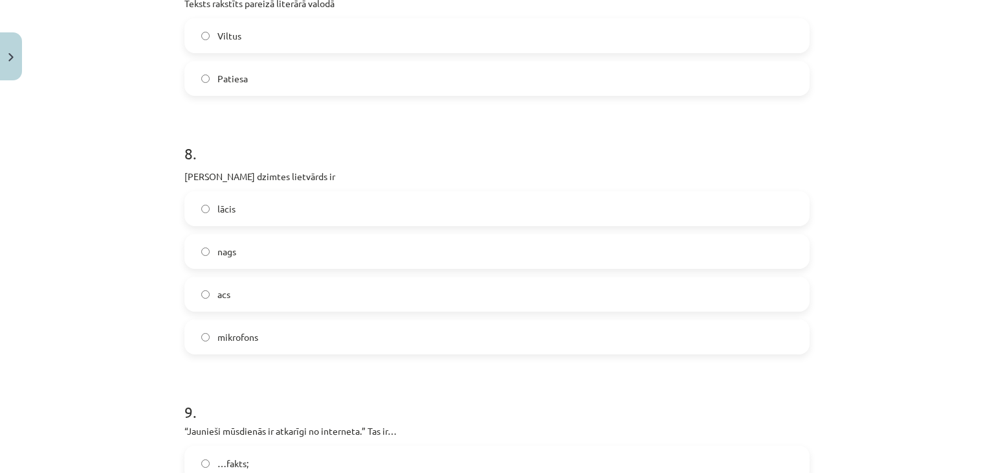
scroll to position [1798, 0]
drag, startPoint x: 341, startPoint y: 197, endPoint x: 274, endPoint y: 144, distance: 85.2
click at [274, 144] on h1 "8 ." at bounding box center [497, 140] width 625 height 40
click at [225, 296] on span "acs" at bounding box center [224, 293] width 13 height 14
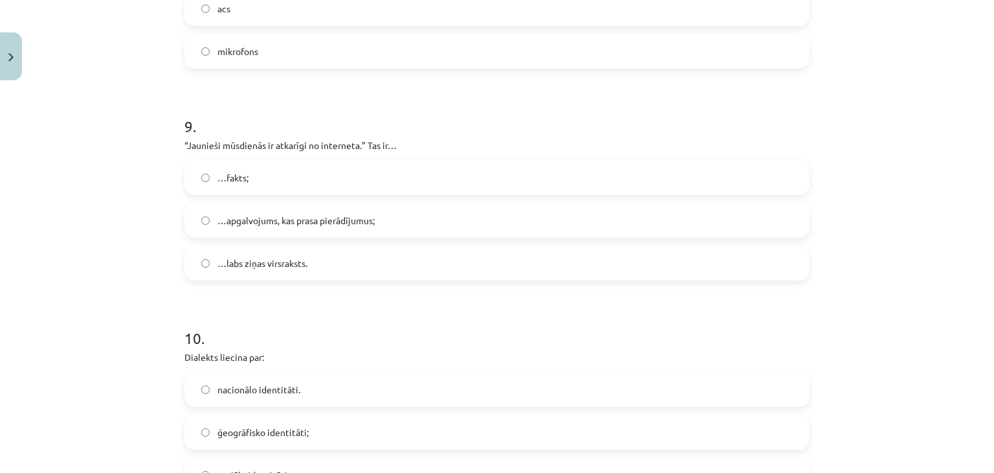
scroll to position [2121, 0]
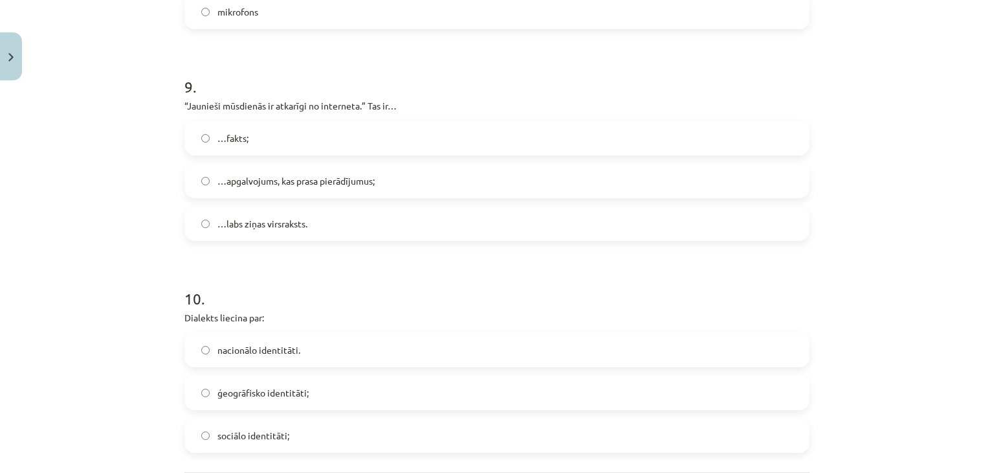
drag, startPoint x: 326, startPoint y: 65, endPoint x: 838, endPoint y: 148, distance: 518.7
drag, startPoint x: 838, startPoint y: 148, endPoint x: 671, endPoint y: 65, distance: 186.4
click at [671, 65] on h1 "9 ." at bounding box center [497, 75] width 625 height 40
click at [239, 181] on span "…apgalvojums, kas prasa pierādījumus;" at bounding box center [296, 181] width 157 height 14
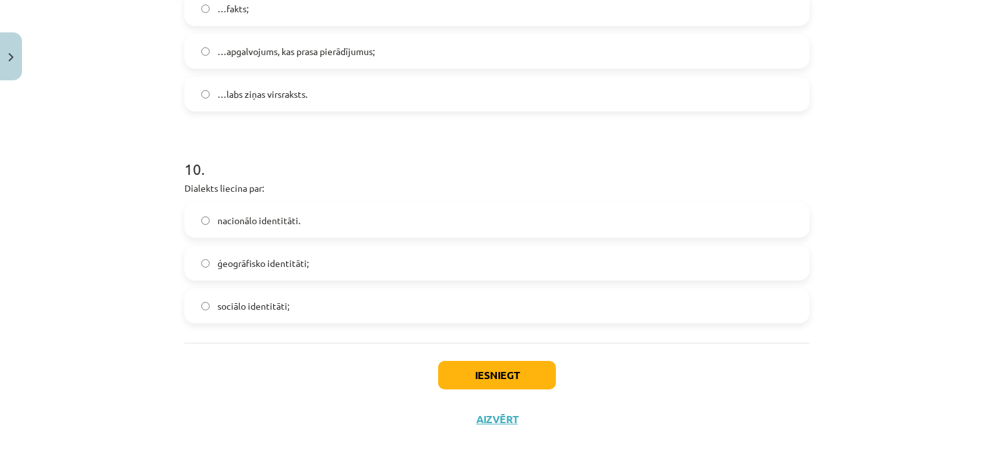
click at [271, 216] on span "nacionālo identitāti." at bounding box center [259, 221] width 83 height 14
click at [247, 300] on span "sociālo identitāti;" at bounding box center [254, 306] width 72 height 14
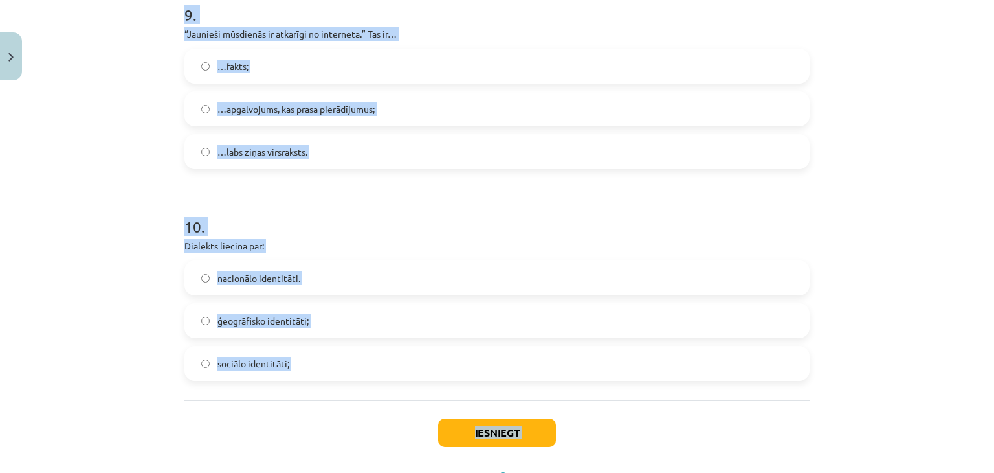
scroll to position [2234, 0]
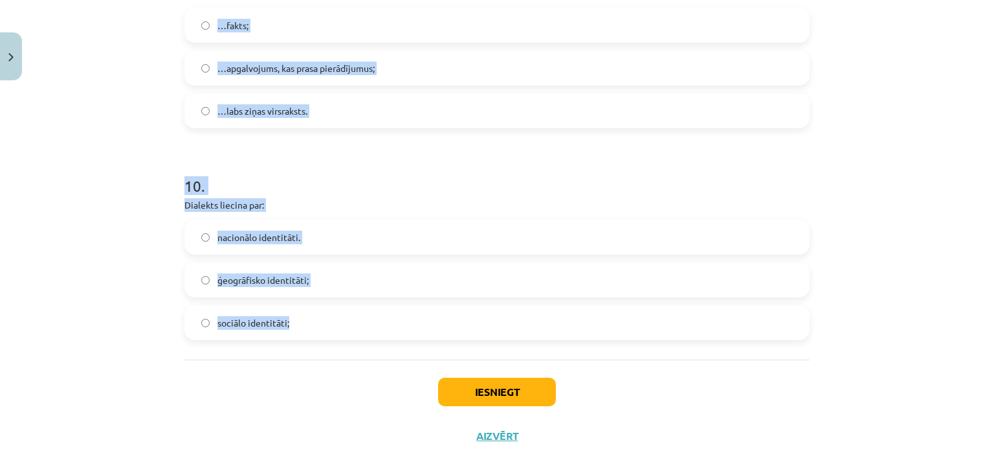
drag, startPoint x: 177, startPoint y: 87, endPoint x: 299, endPoint y: 328, distance: 270.1
copy form "1 . Priedēklis atrodas starp sakni un galotni vārda priekšā aiz vārda galotnes …"
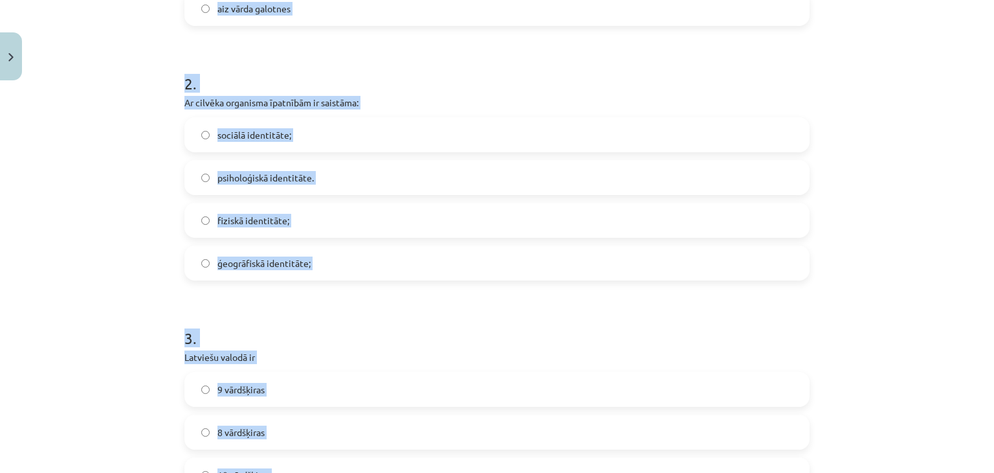
scroll to position [98, 0]
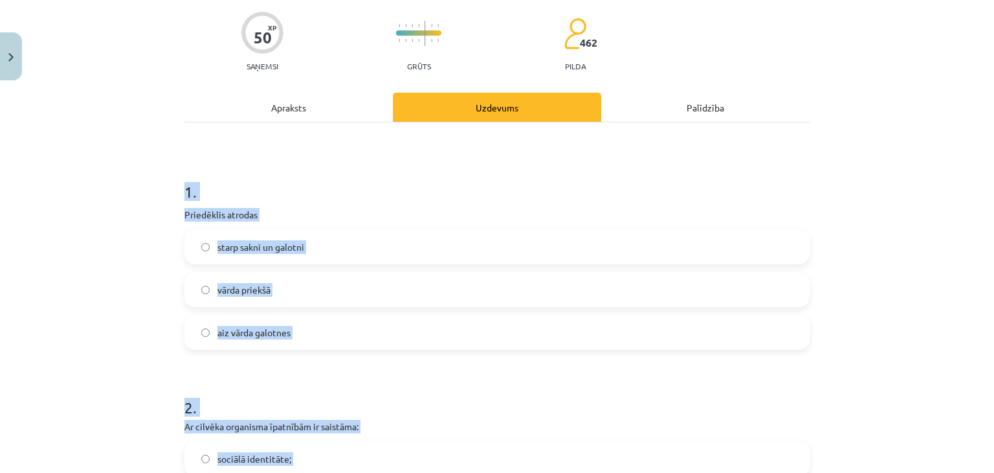
click at [146, 254] on div "Mācību tēma: Latviešu valodas i - 11. klases 1. ieskaites mācību materiāls (a,b…" at bounding box center [497, 236] width 994 height 473
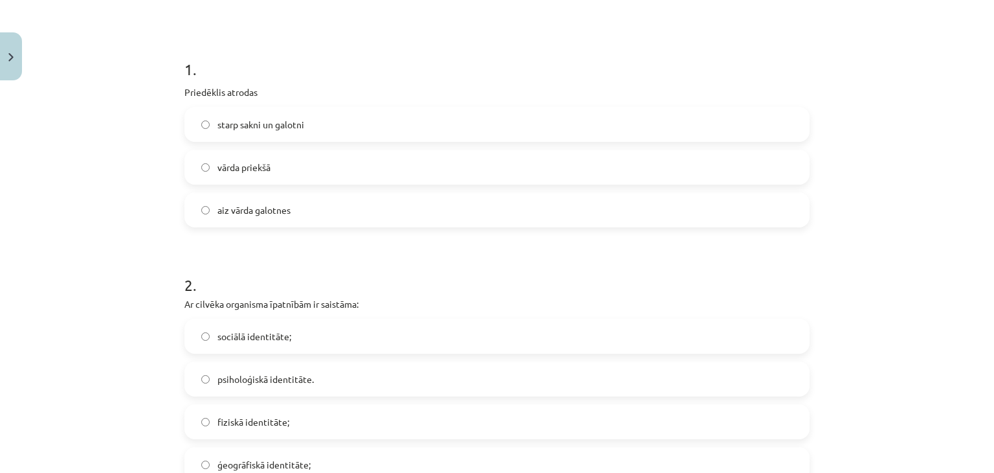
scroll to position [357, 0]
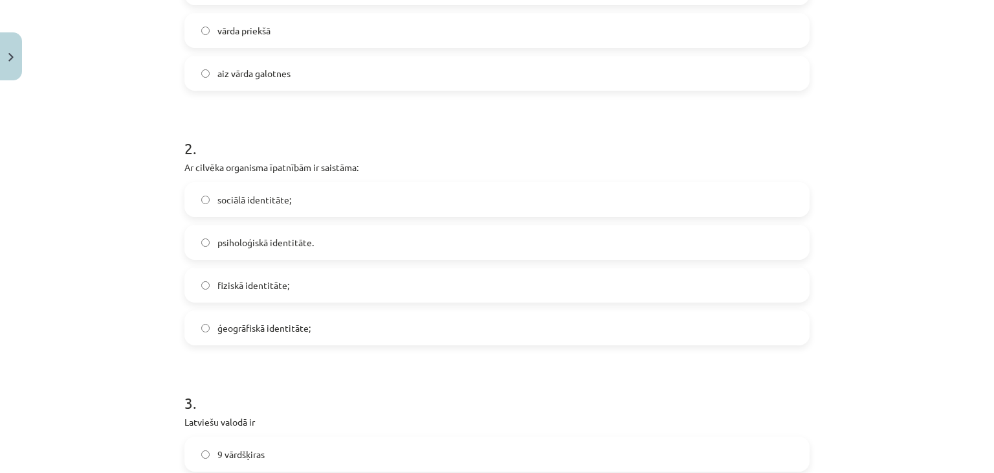
click at [254, 291] on span "fiziskā identitāte;" at bounding box center [254, 285] width 72 height 14
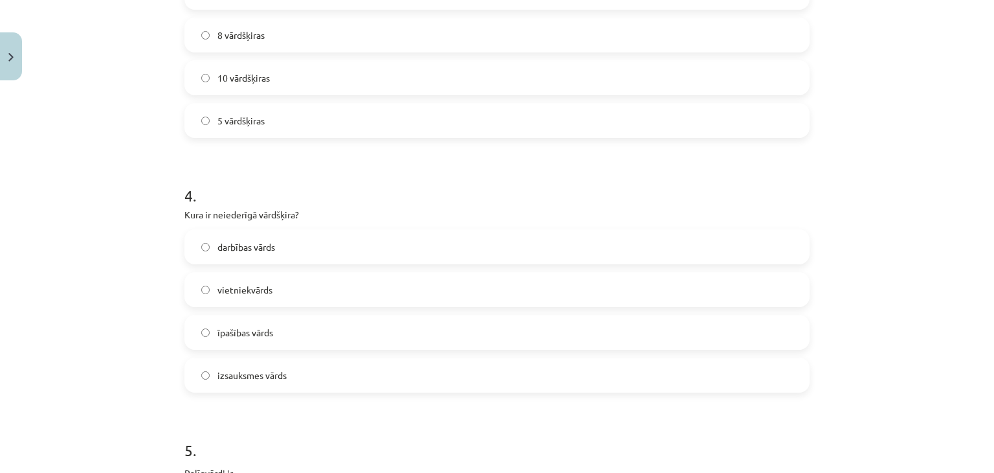
scroll to position [875, 0]
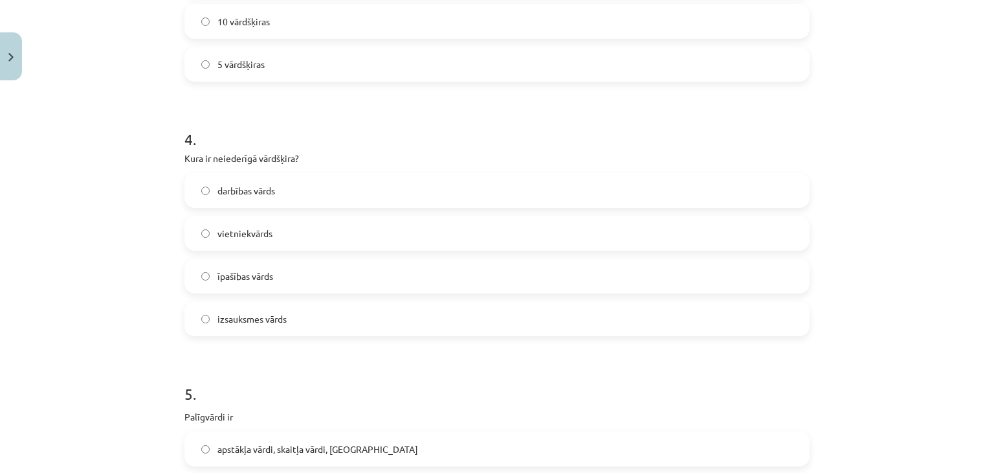
click at [251, 322] on span "izsauksmes vārds" at bounding box center [252, 319] width 69 height 14
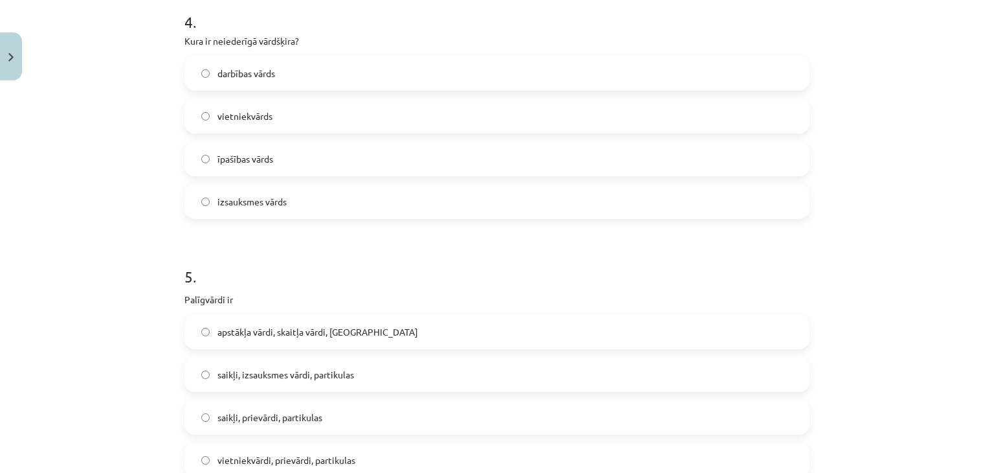
scroll to position [1004, 0]
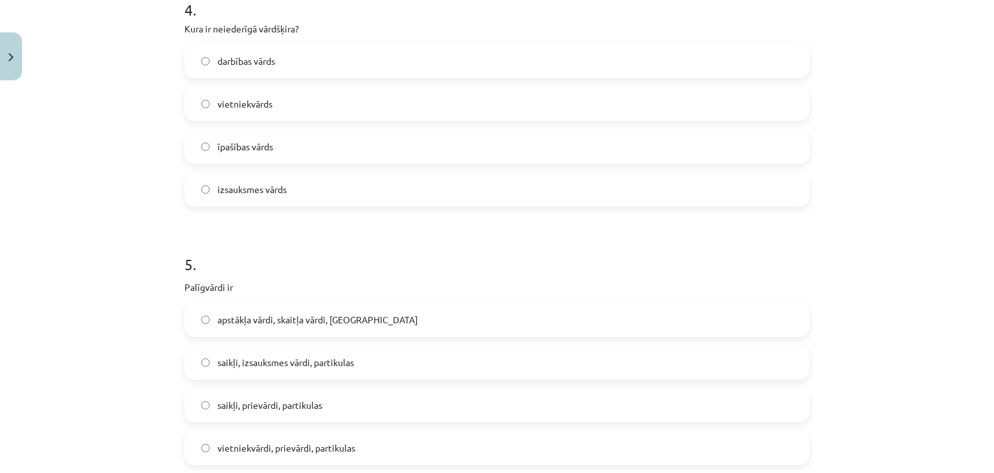
click at [311, 403] on span "saikļi, prievārdi, partikulas" at bounding box center [270, 405] width 105 height 14
drag, startPoint x: 171, startPoint y: 285, endPoint x: 227, endPoint y: 287, distance: 55.7
click at [227, 287] on div "Mācību tēma: Latviešu valodas i - 11. klases 1. ieskaites mācību materiāls (a,b…" at bounding box center [497, 236] width 994 height 473
copy p "Palīgvārdi ir"
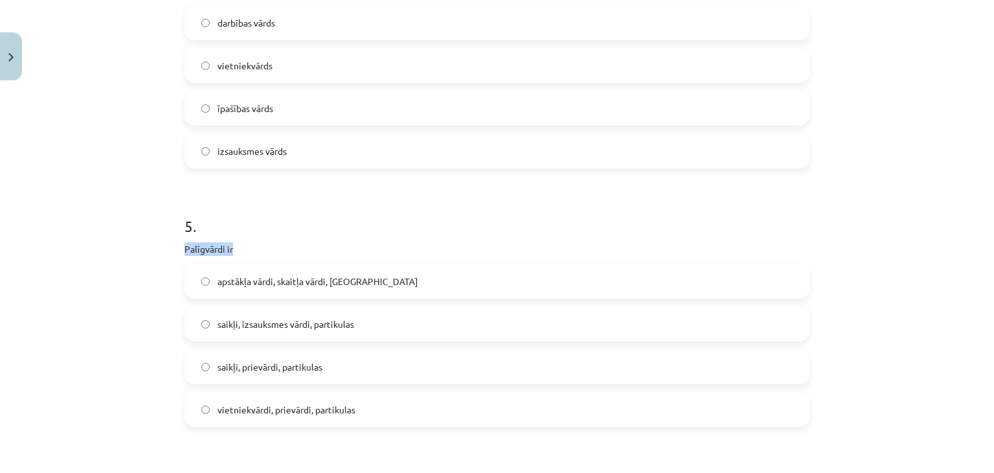
scroll to position [1134, 0]
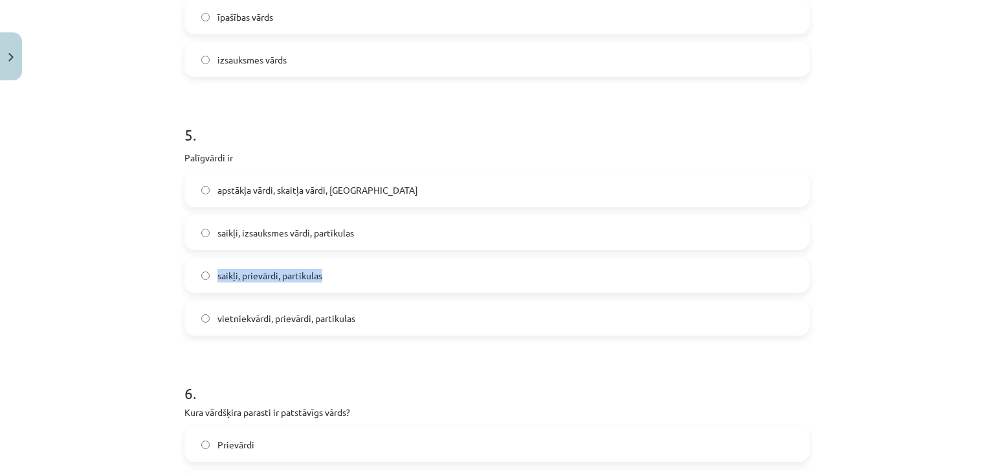
drag, startPoint x: 208, startPoint y: 273, endPoint x: 334, endPoint y: 275, distance: 125.6
click at [334, 275] on label "saikļi, prievārdi, partikulas" at bounding box center [497, 275] width 623 height 32
copy span "saikļi, prievārdi, partikulas"
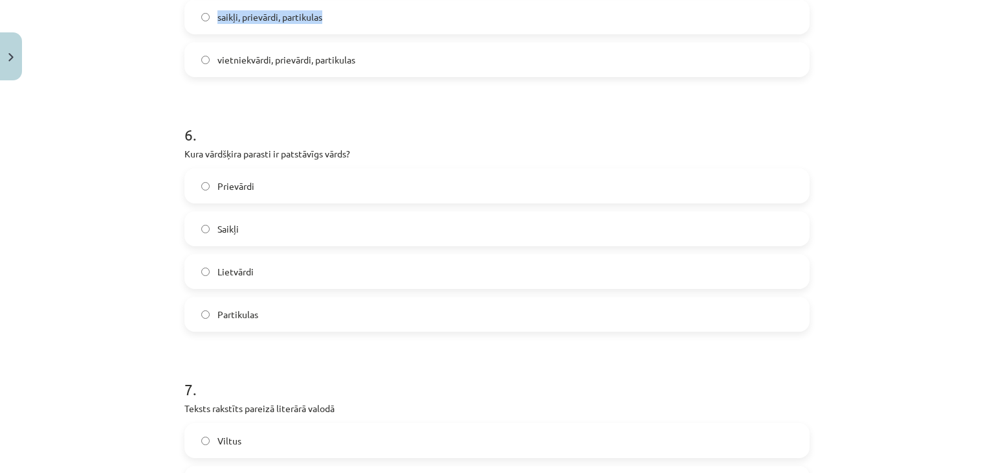
scroll to position [1392, 0]
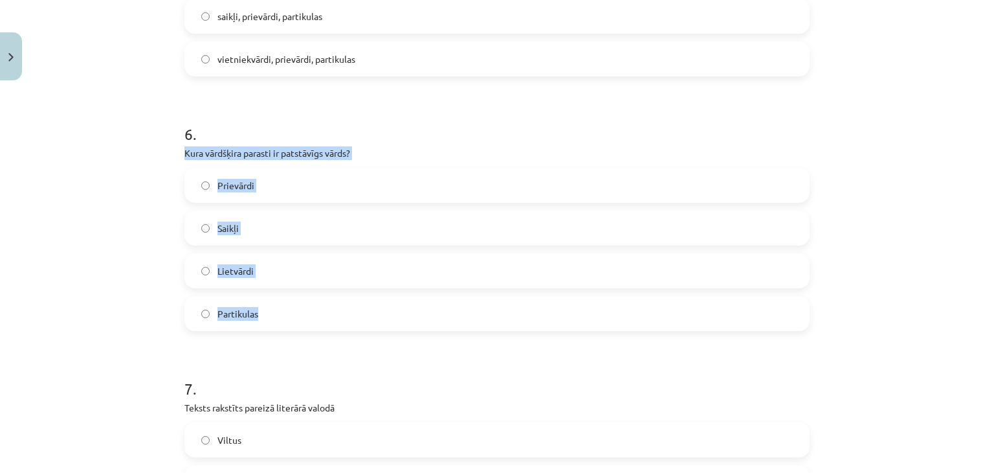
drag, startPoint x: 176, startPoint y: 148, endPoint x: 330, endPoint y: 298, distance: 214.7
click at [269, 265] on label "Lietvārdi" at bounding box center [497, 270] width 623 height 32
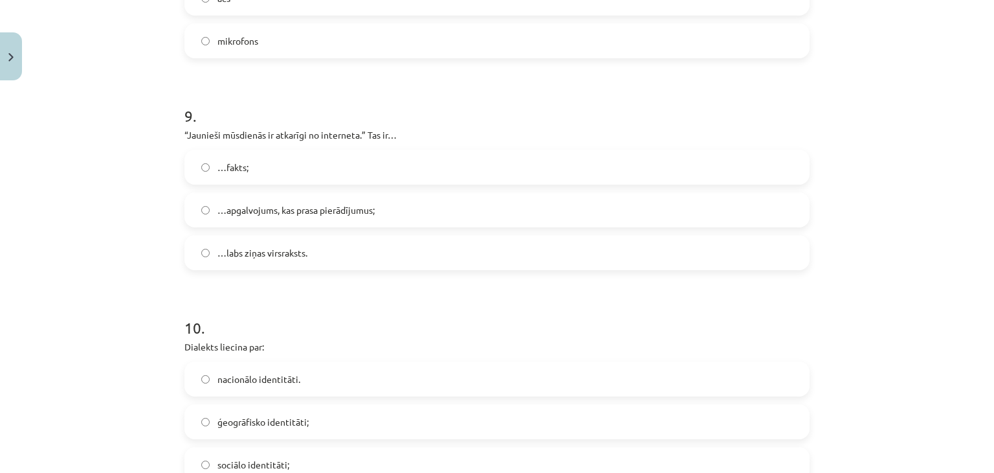
scroll to position [2169, 0]
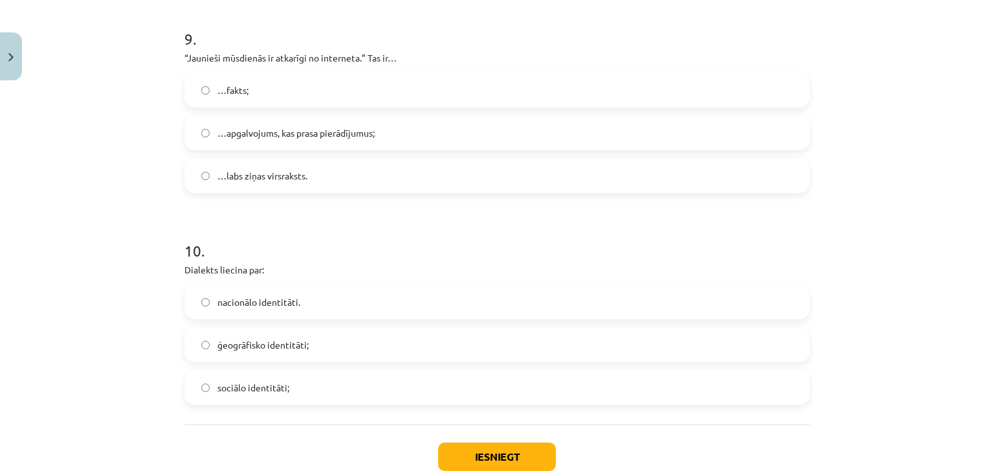
click at [271, 355] on label "ģeogrāfisko identitāti;" at bounding box center [497, 344] width 623 height 32
click at [484, 457] on button "Iesniegt" at bounding box center [497, 456] width 118 height 28
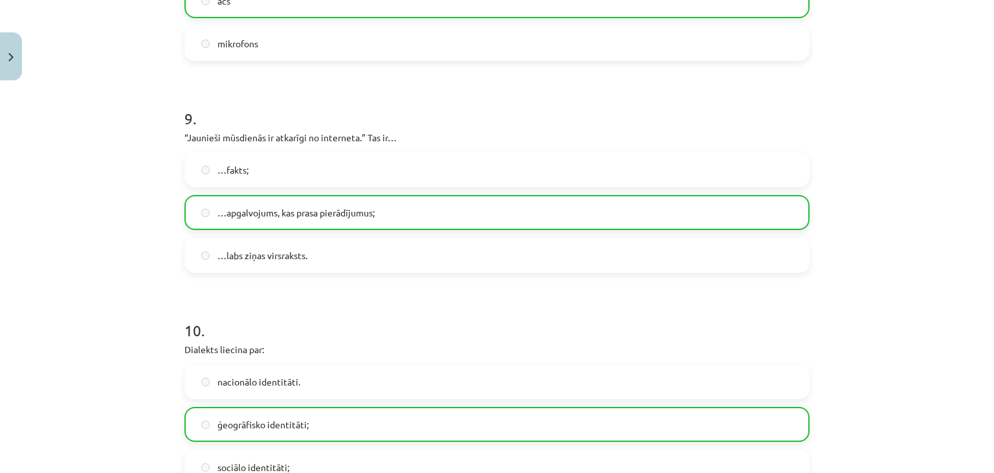
scroll to position [2292, 0]
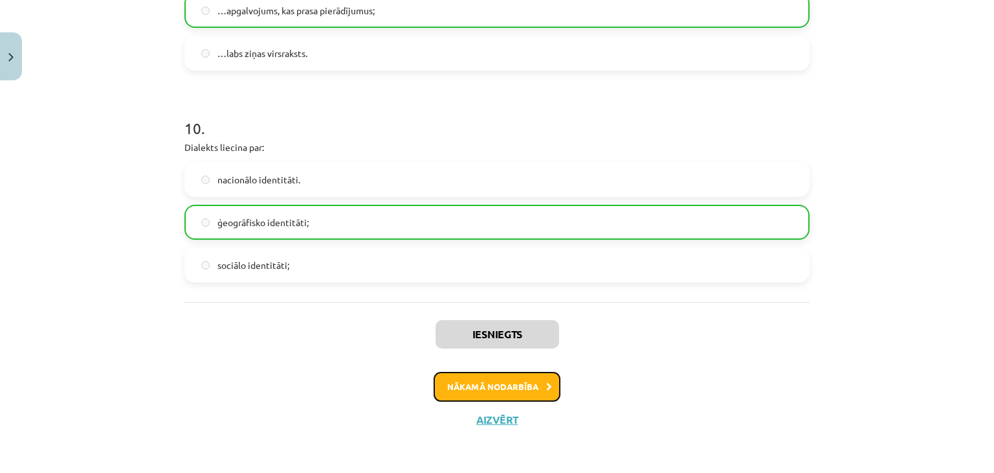
click at [515, 392] on button "Nākamā nodarbība" at bounding box center [497, 387] width 127 height 30
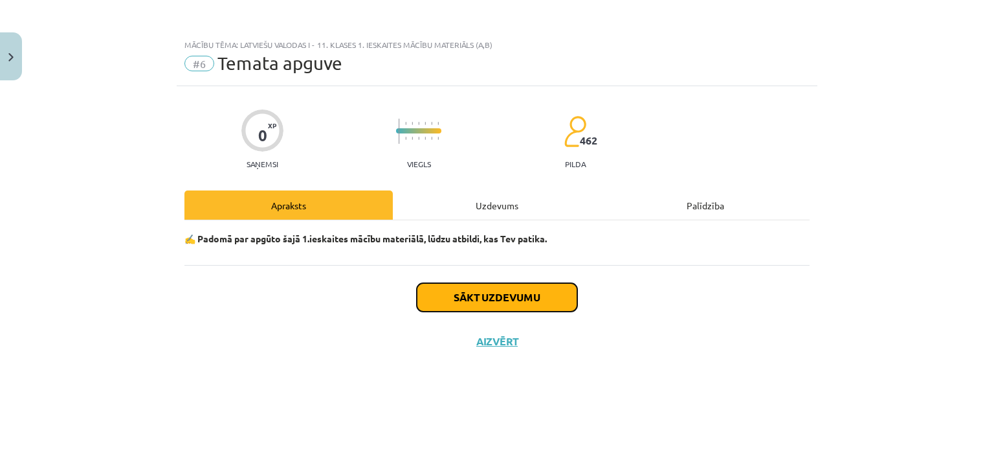
click at [475, 294] on button "Sākt uzdevumu" at bounding box center [497, 297] width 161 height 28
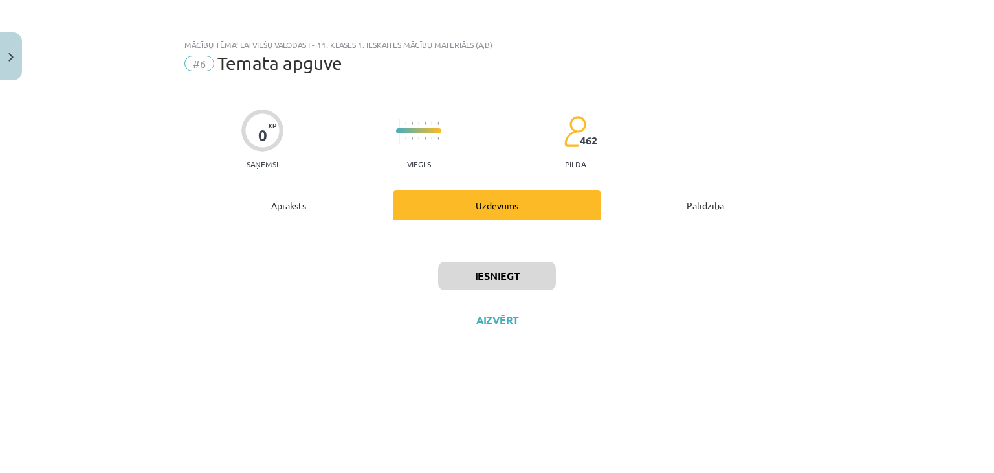
click at [482, 229] on div at bounding box center [497, 231] width 625 height 23
click at [319, 210] on div "Apraksts" at bounding box center [289, 204] width 208 height 29
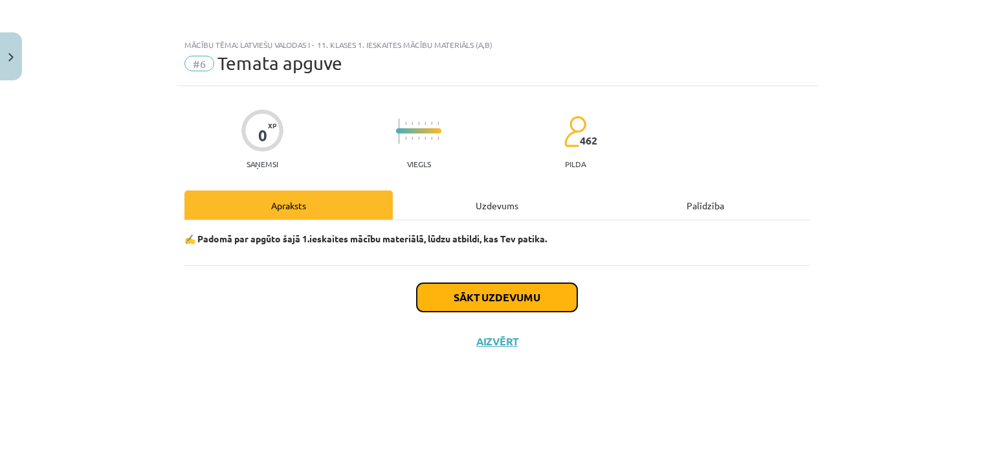
click at [449, 294] on button "Sākt uzdevumu" at bounding box center [497, 297] width 161 height 28
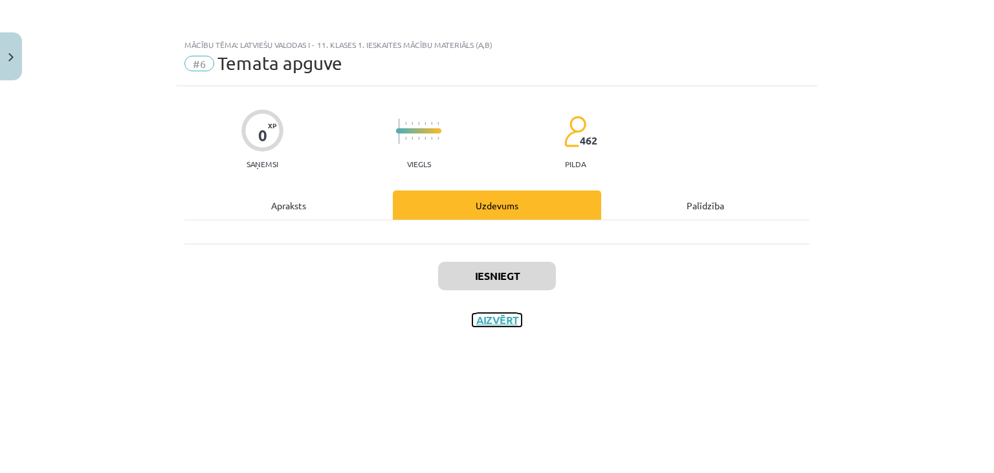
click at [497, 319] on button "Aizvērt" at bounding box center [497, 319] width 49 height 13
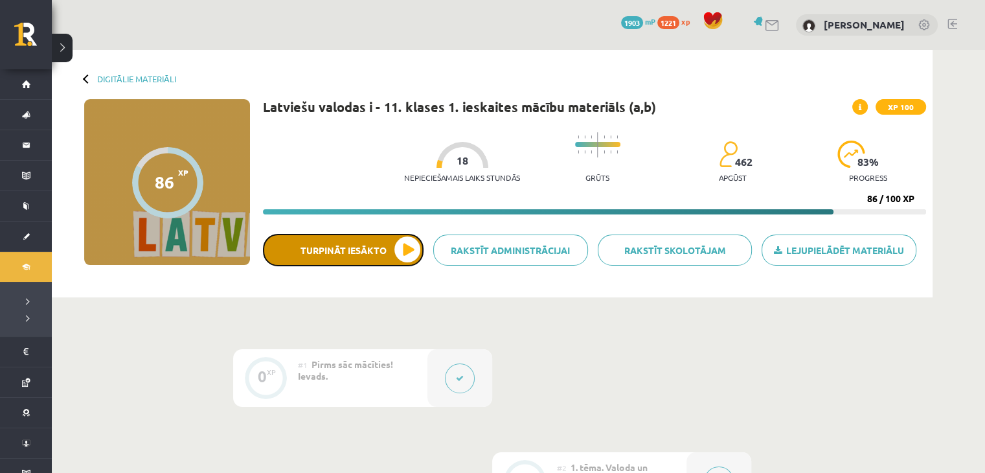
click at [407, 250] on button "Turpināt iesākto" at bounding box center [343, 250] width 161 height 32
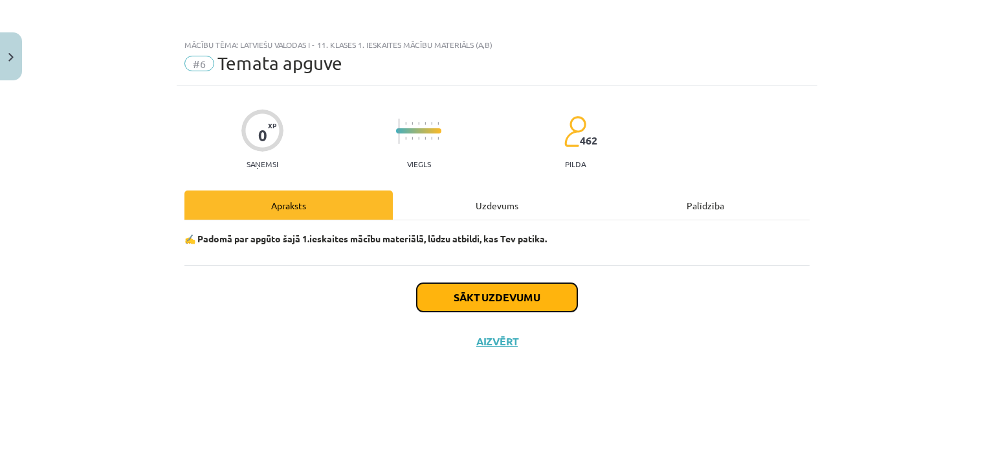
click at [430, 298] on button "Sākt uzdevumu" at bounding box center [497, 297] width 161 height 28
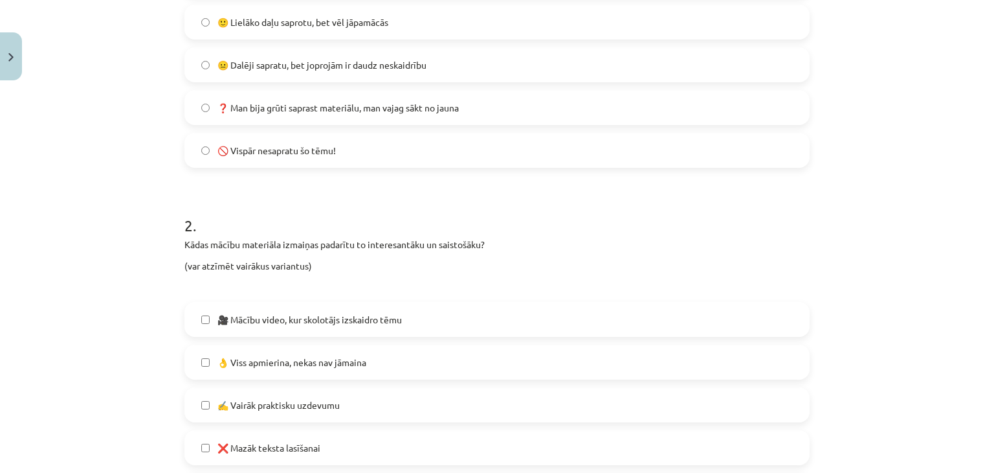
scroll to position [220, 0]
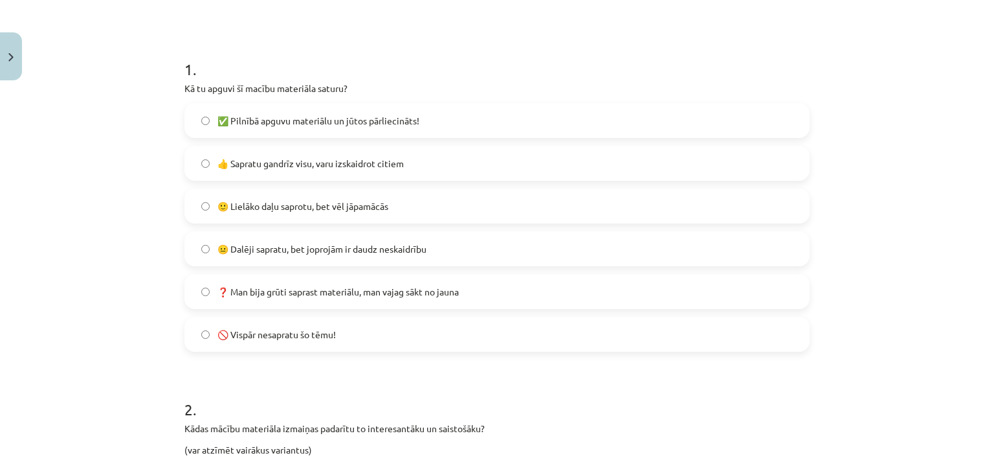
click at [405, 214] on label "🙂 Lielāko daļu saprotu, bet vēl jāpamācās" at bounding box center [497, 206] width 623 height 32
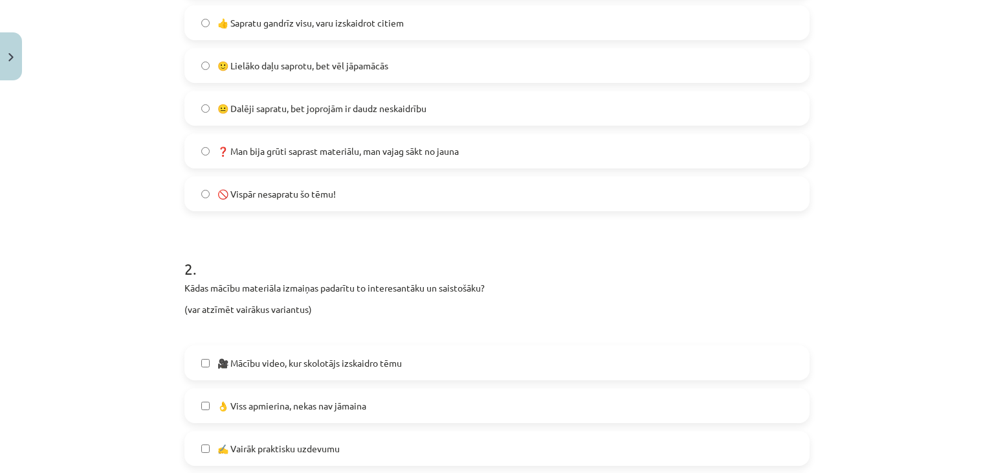
scroll to position [544, 0]
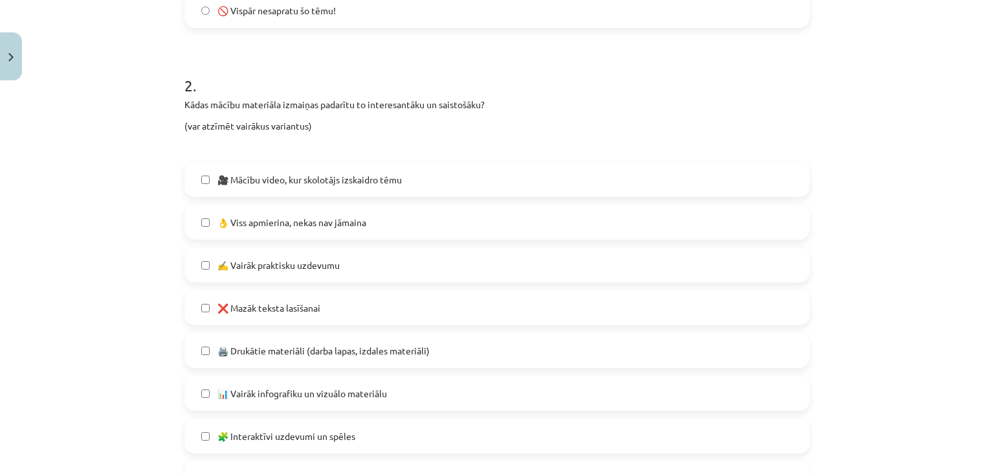
click at [355, 181] on span "🎥 Mācību video, kur skolotājs izskaidro tēmu" at bounding box center [310, 180] width 185 height 14
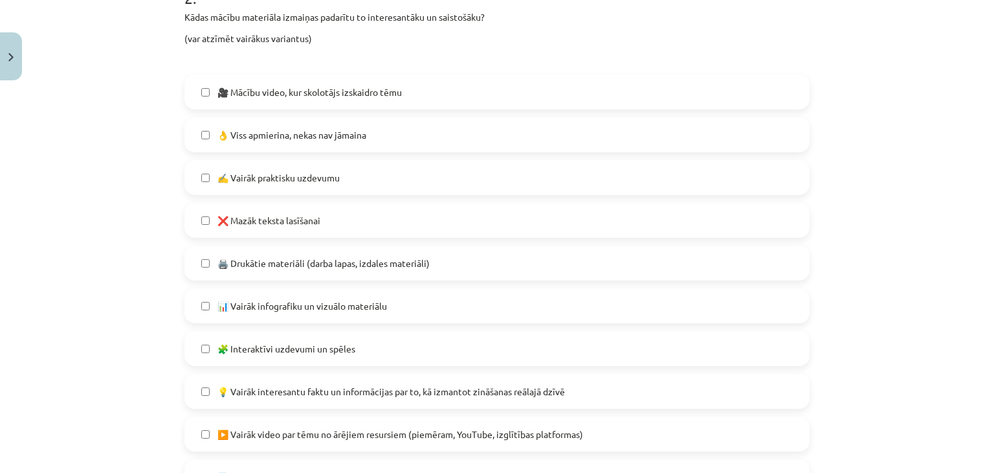
scroll to position [609, 0]
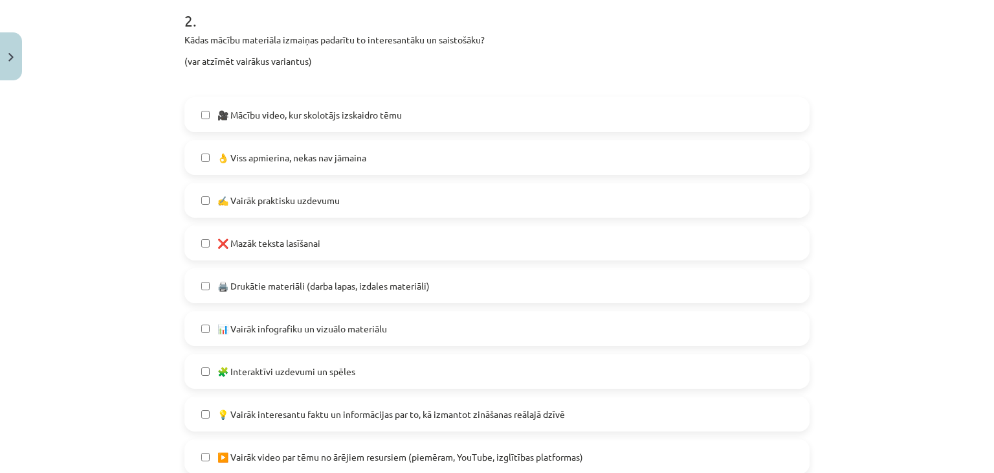
click at [332, 112] on span "🎥 Mācību video, kur skolotājs izskaidro tēmu" at bounding box center [310, 115] width 185 height 14
click at [267, 122] on label "🎥 Mācību video, kur skolotājs izskaidro tēmu" at bounding box center [497, 114] width 623 height 32
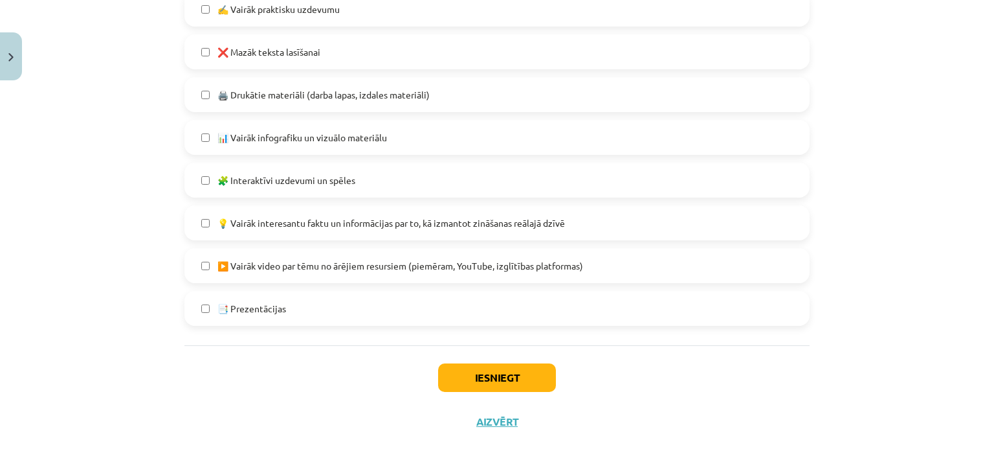
scroll to position [803, 0]
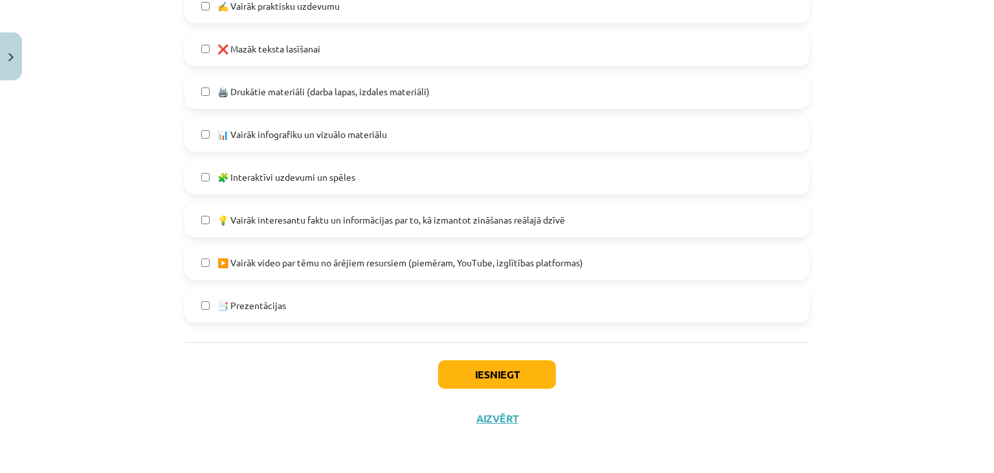
click at [194, 91] on label "🖨️ Drukātie materiāli (darba lapas, izdales materiāli)" at bounding box center [497, 91] width 623 height 32
click at [461, 371] on button "Iesniegt" at bounding box center [497, 374] width 118 height 28
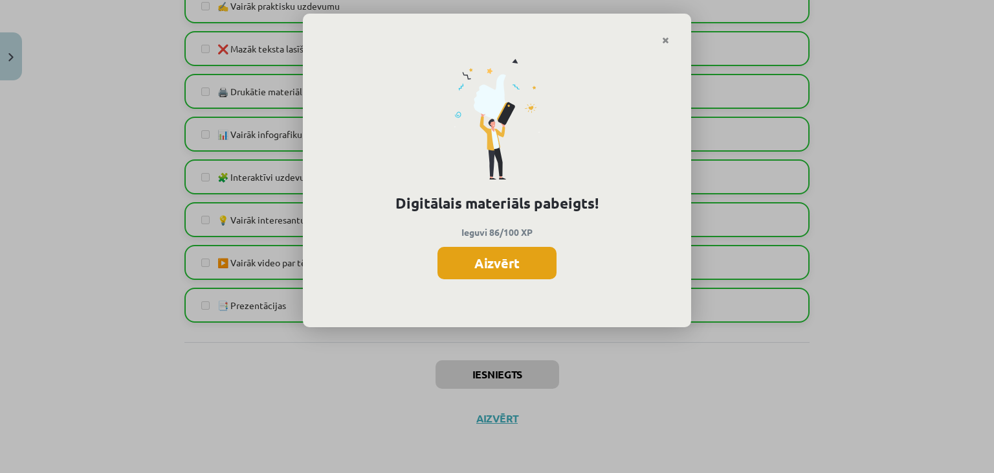
click at [473, 257] on button "Aizvērt" at bounding box center [497, 263] width 119 height 32
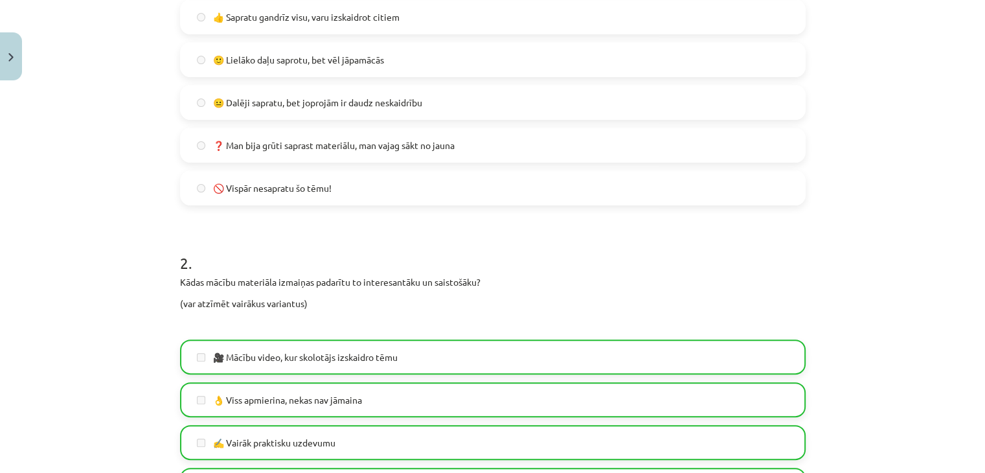
scroll to position [220, 0]
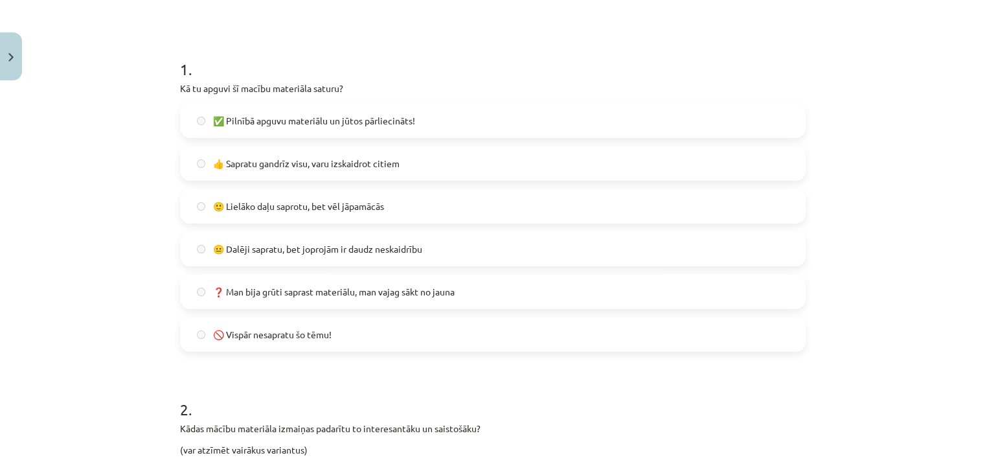
drag, startPoint x: 22, startPoint y: 45, endPoint x: 15, endPoint y: 53, distance: 11.0
click at [20, 47] on div "Mācību tēma: Latviešu valodas i - 11. klases 1. ieskaites mācību materiāls (a,b…" at bounding box center [492, 236] width 985 height 473
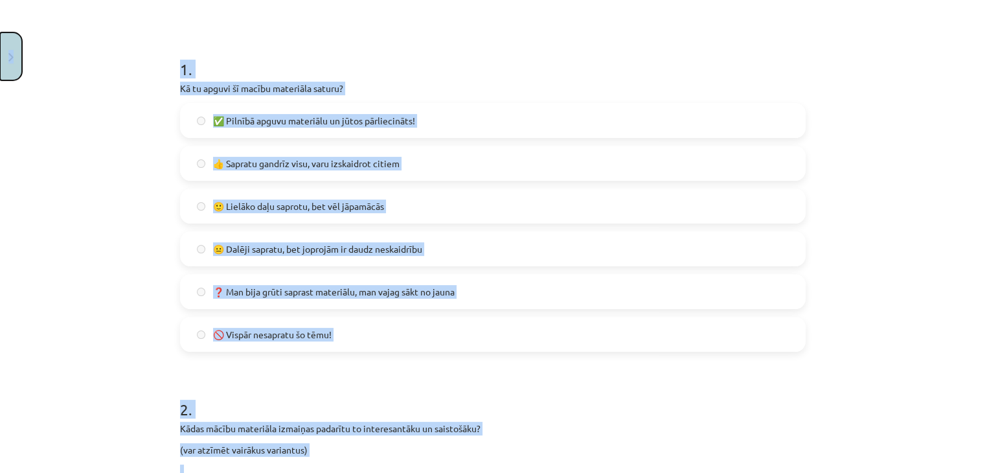
click at [14, 55] on button "Close" at bounding box center [11, 56] width 22 height 48
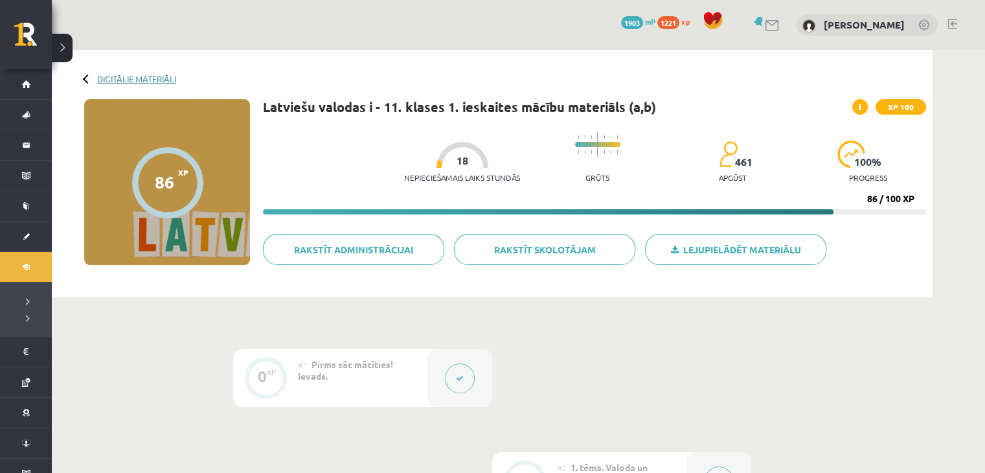
click at [140, 72] on div "Digitālie materiāli 86 XP XP 100 86 / 100 XP Latviešu valodas i - 11. klases 1.…" at bounding box center [492, 173] width 880 height 247
click at [140, 80] on link "Digitālie materiāli" at bounding box center [136, 79] width 79 height 10
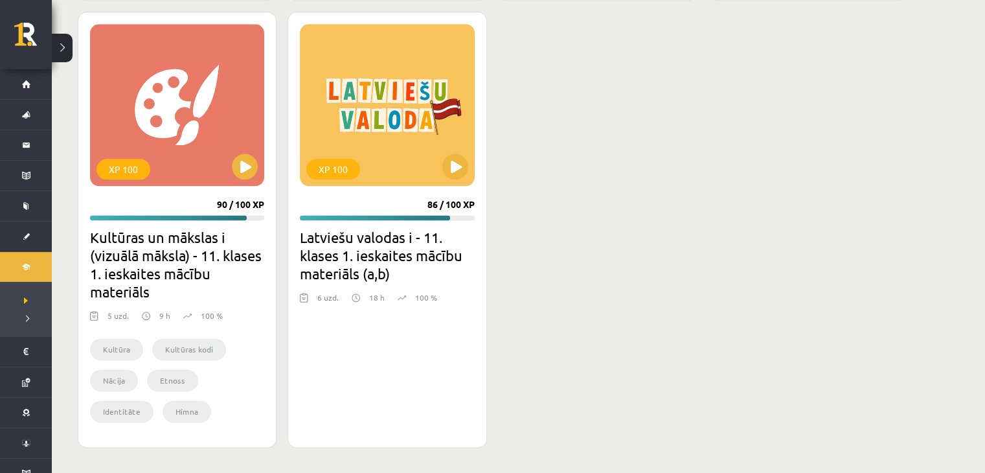
scroll to position [1273, 0]
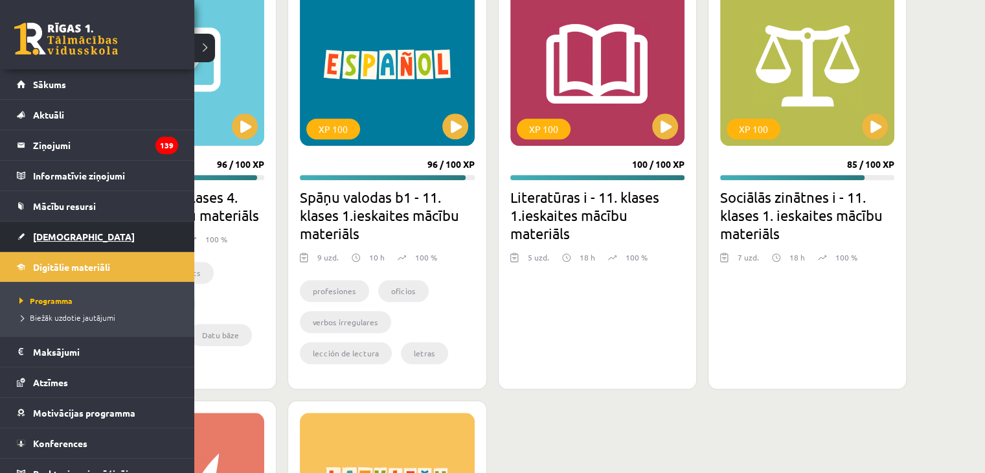
click at [43, 231] on span "[DEMOGRAPHIC_DATA]" at bounding box center [84, 236] width 102 height 12
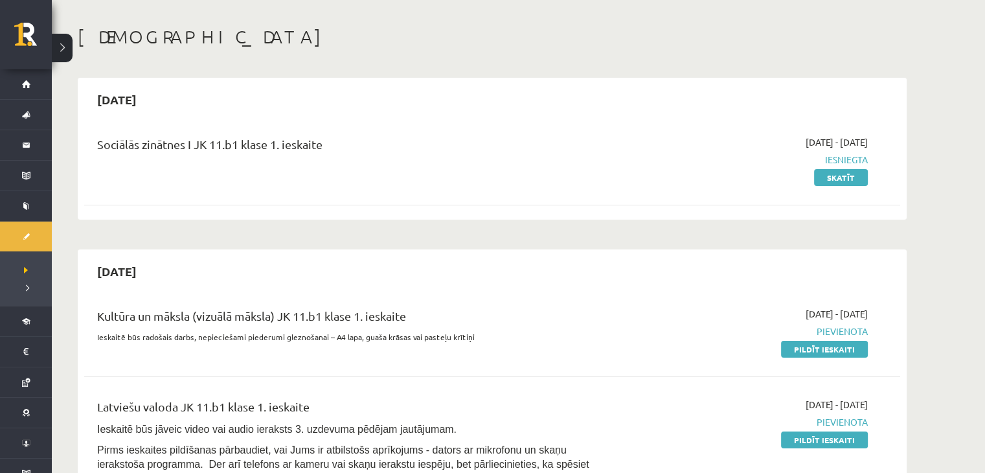
scroll to position [194, 0]
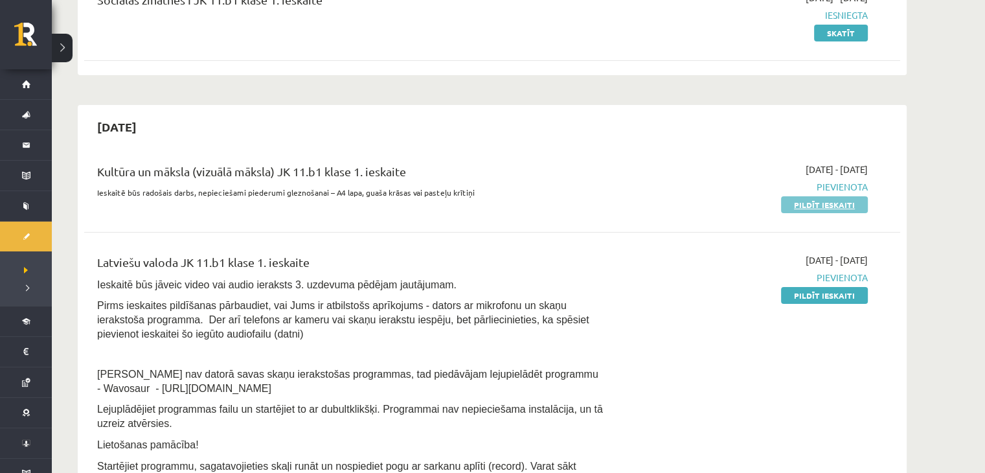
click at [805, 200] on link "Pildīt ieskaiti" at bounding box center [824, 204] width 87 height 17
click at [800, 289] on link "Pildīt ieskaiti" at bounding box center [824, 295] width 87 height 17
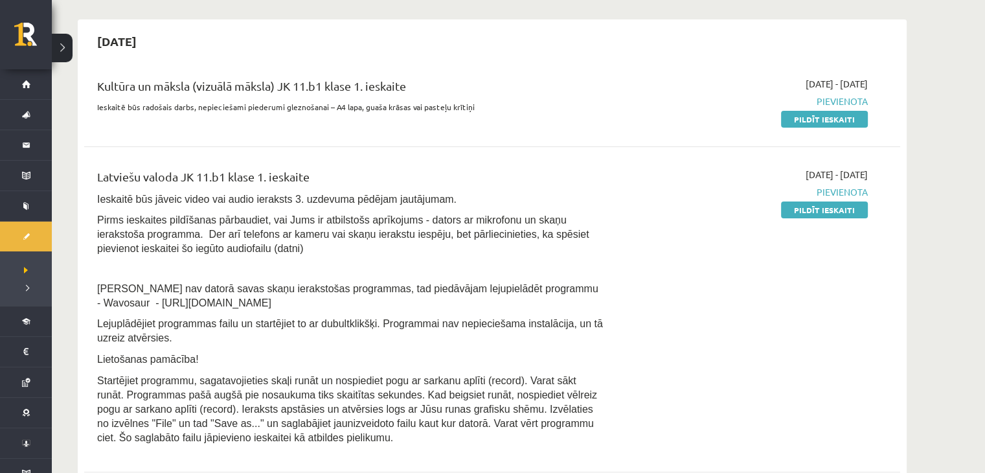
scroll to position [259, 0]
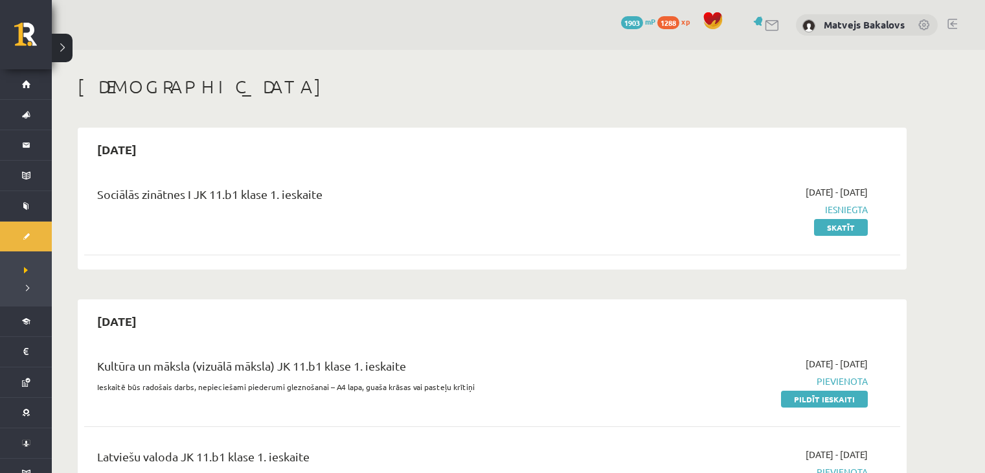
scroll to position [259, 0]
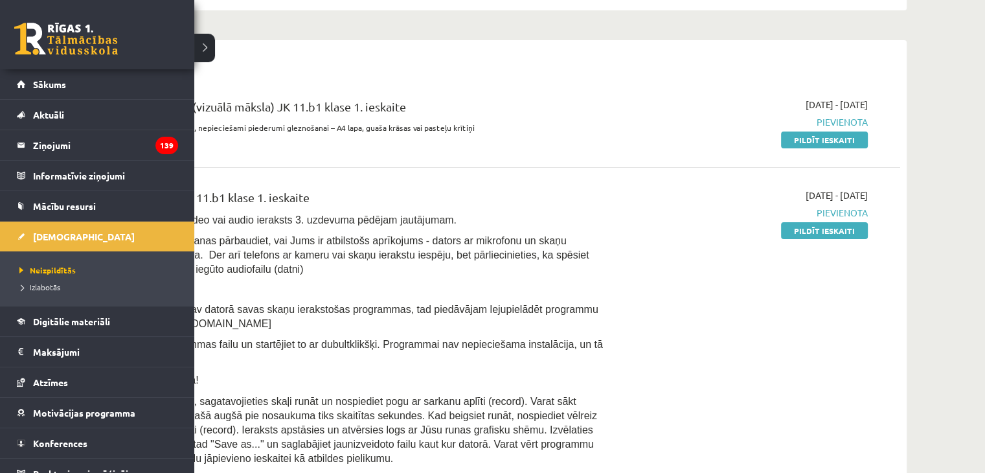
click at [21, 38] on link at bounding box center [66, 39] width 104 height 32
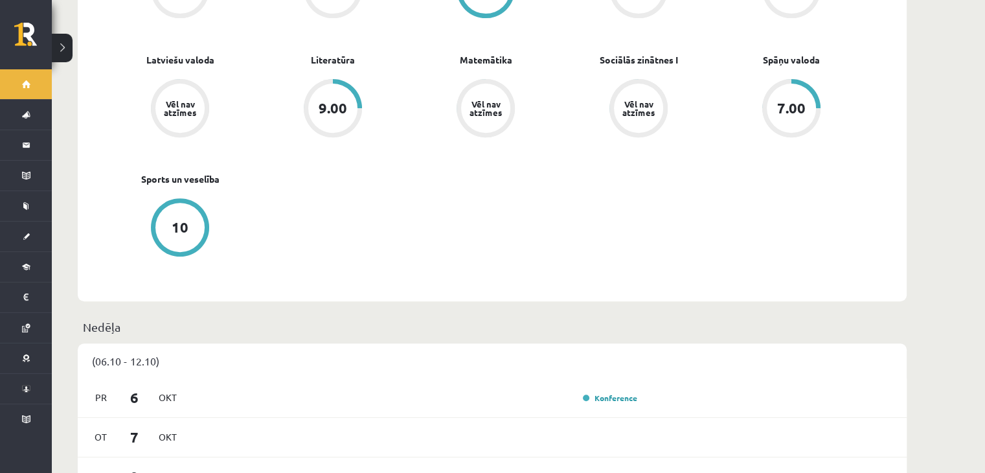
scroll to position [842, 0]
